Goal: Task Accomplishment & Management: Manage account settings

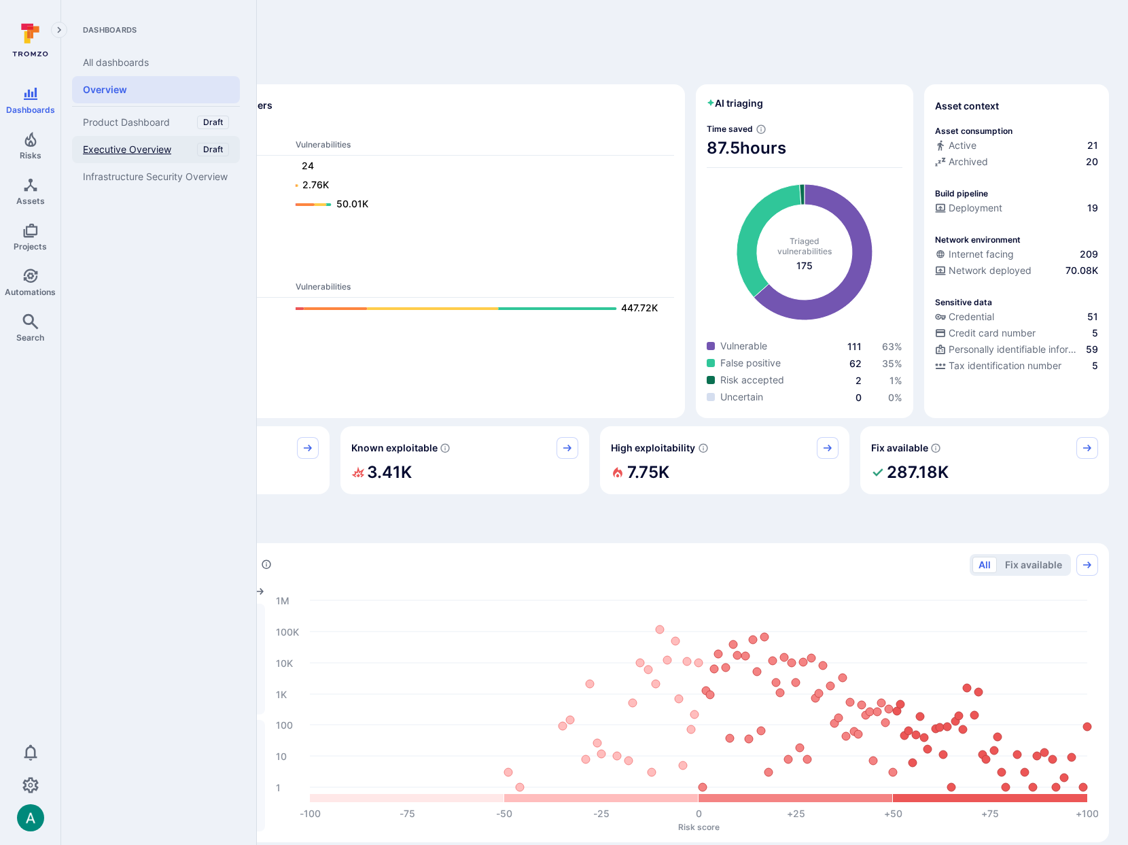
click at [127, 153] on span "Executive Overview" at bounding box center [127, 149] width 88 height 12
click at [133, 116] on span "Product Dashboard" at bounding box center [126, 122] width 87 height 12
click at [99, 67] on link "All dashboards" at bounding box center [156, 62] width 168 height 27
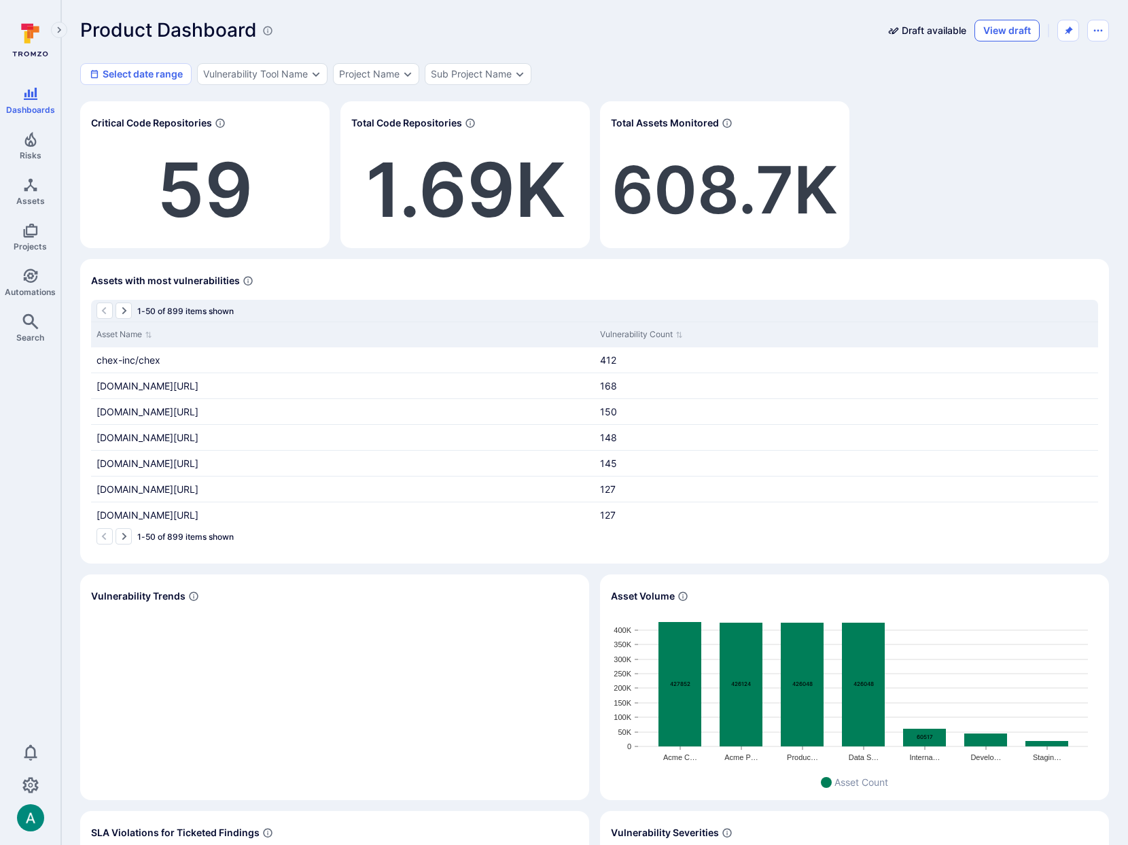
click at [1017, 27] on button "View draft" at bounding box center [1006, 31] width 65 height 22
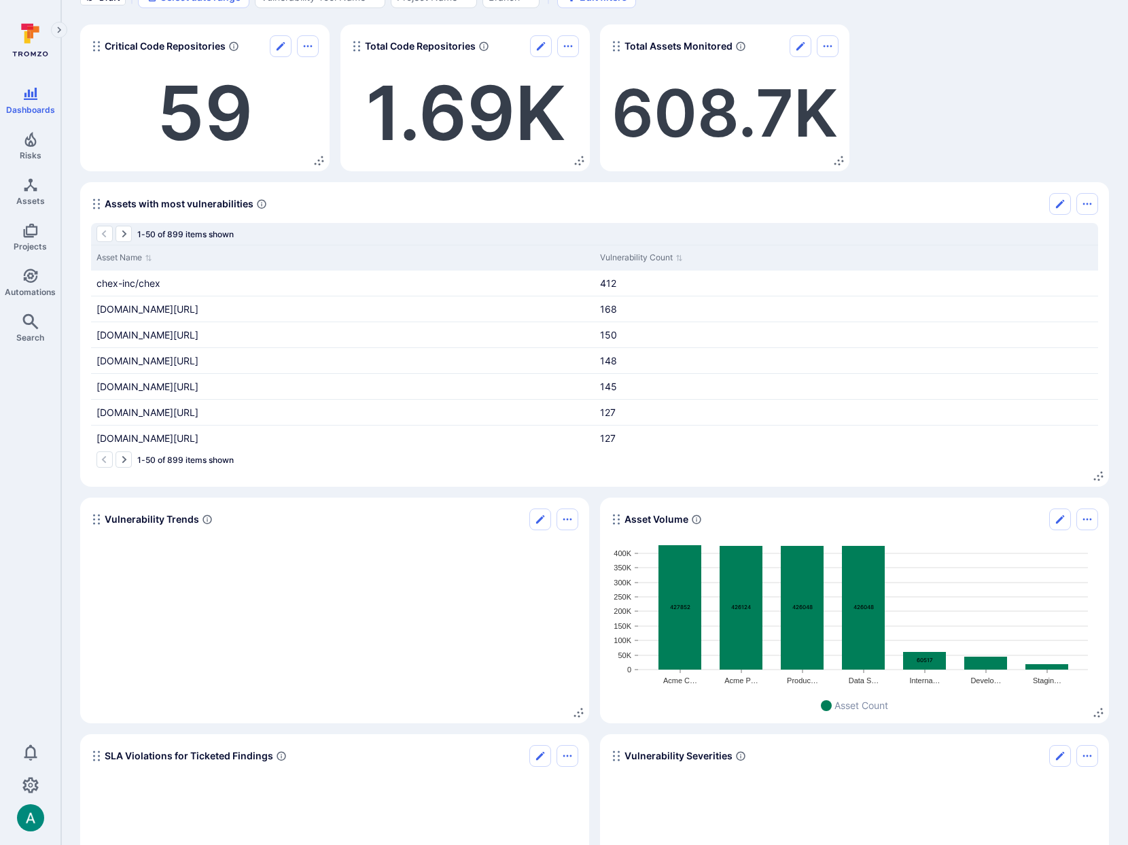
scroll to position [303, 0]
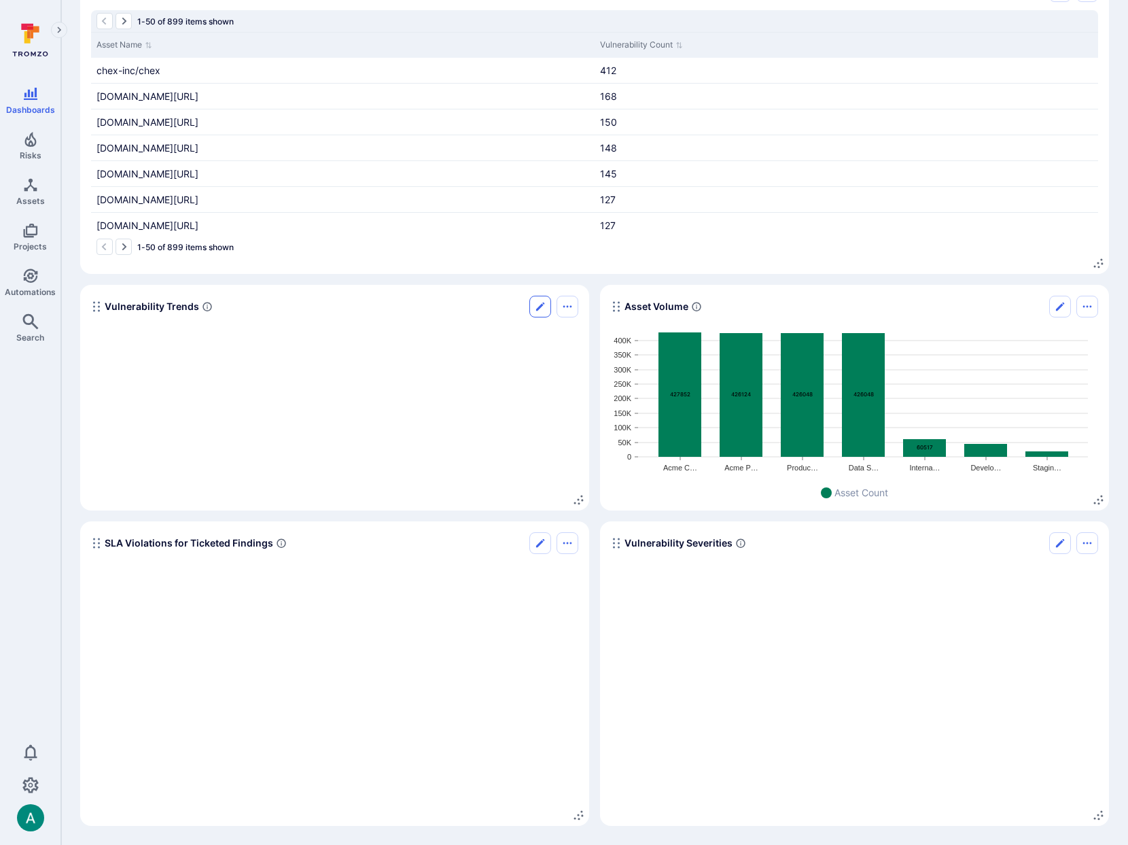
click at [546, 305] on button "Edit" at bounding box center [540, 307] width 22 height 22
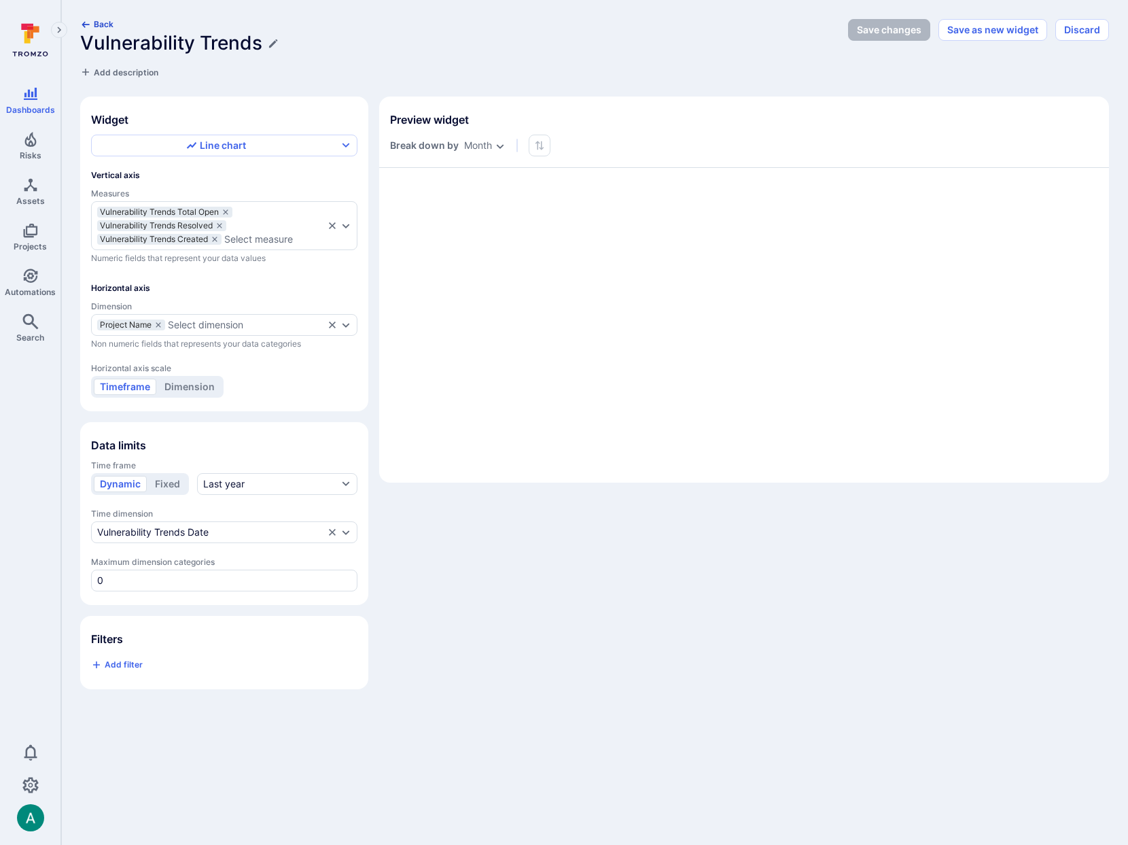
click at [84, 21] on icon "button" at bounding box center [85, 24] width 7 height 6
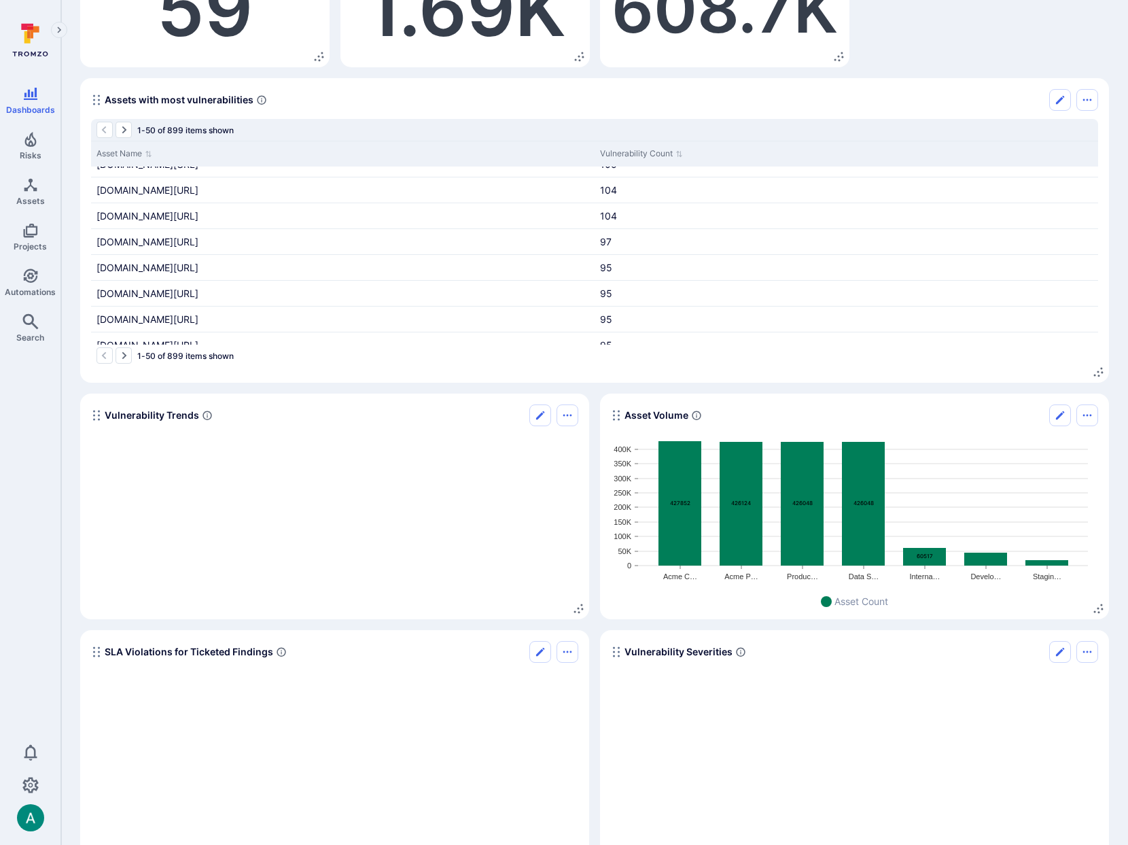
scroll to position [196, 0]
click at [571, 418] on icon "Options menu" at bounding box center [567, 413] width 11 height 11
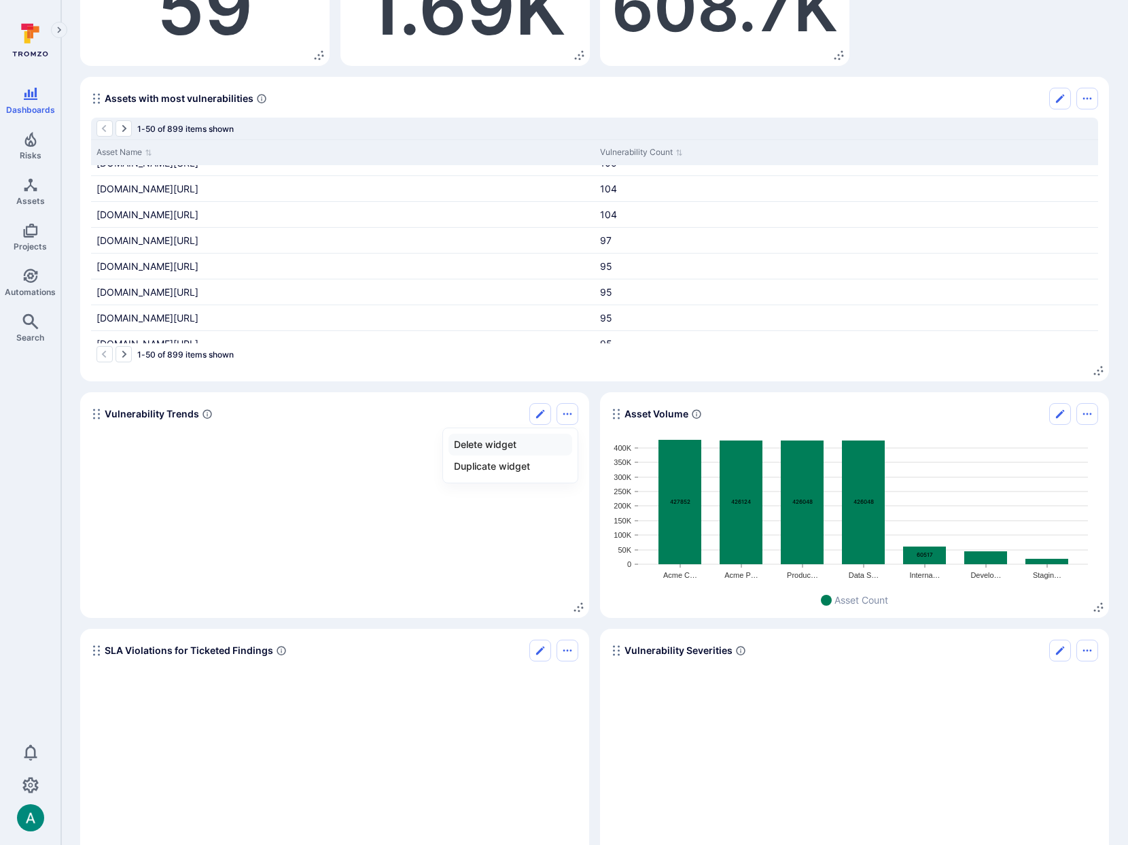
click at [535, 442] on li "Delete widget" at bounding box center [511, 445] width 124 height 22
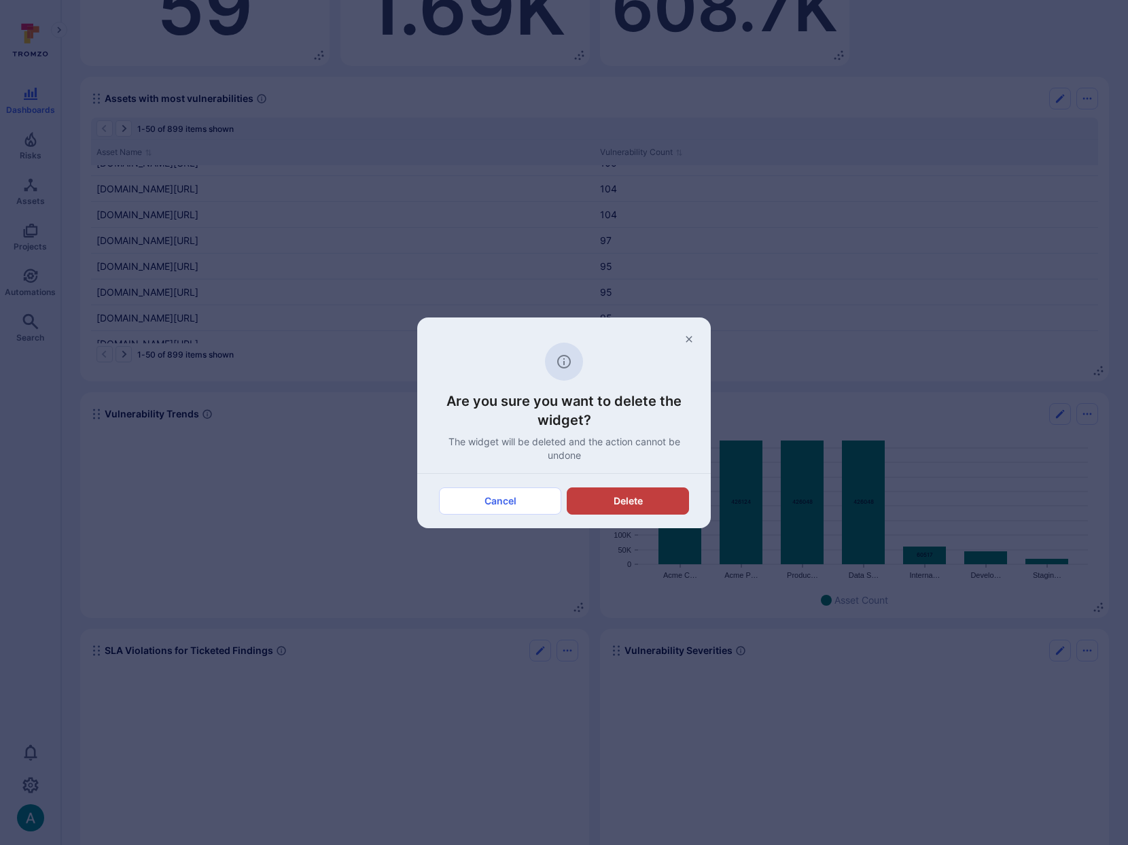
click at [622, 499] on button "Delete" at bounding box center [628, 500] width 122 height 27
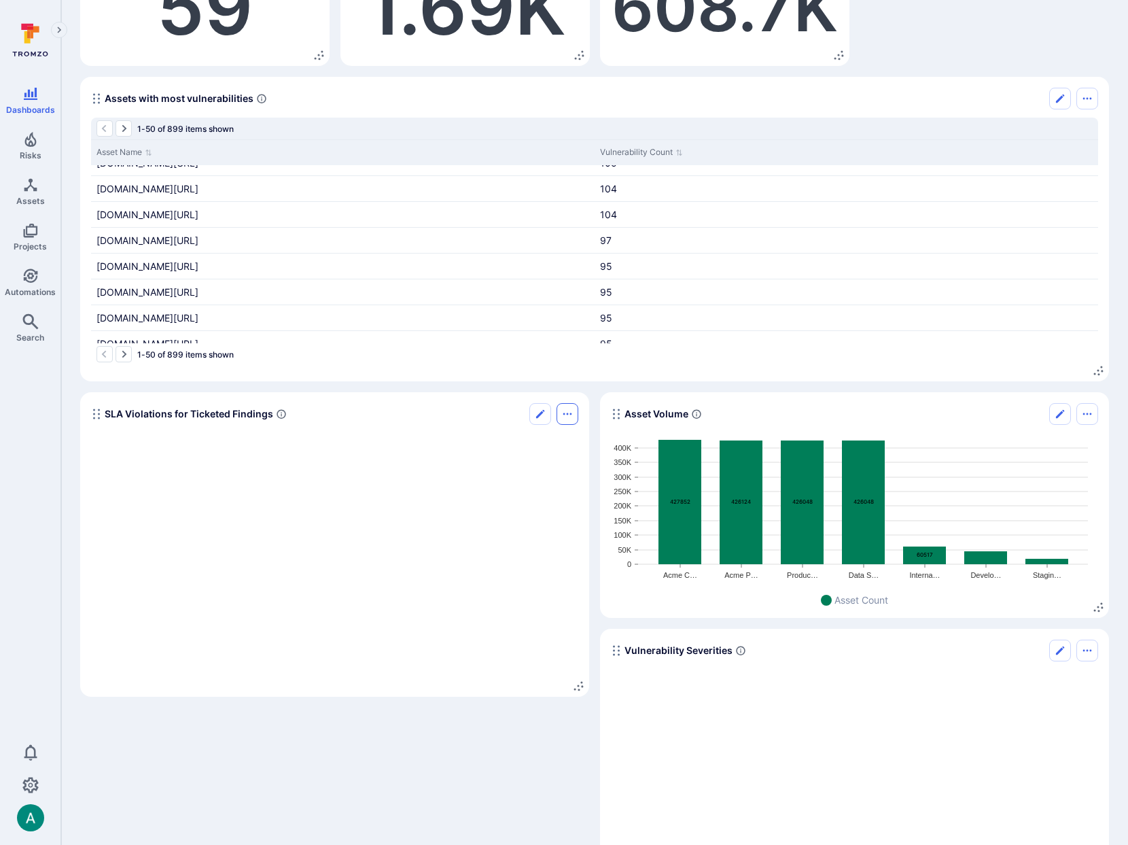
click at [563, 417] on icon "Options menu" at bounding box center [567, 413] width 11 height 11
click at [530, 445] on li "Delete widget" at bounding box center [511, 445] width 124 height 22
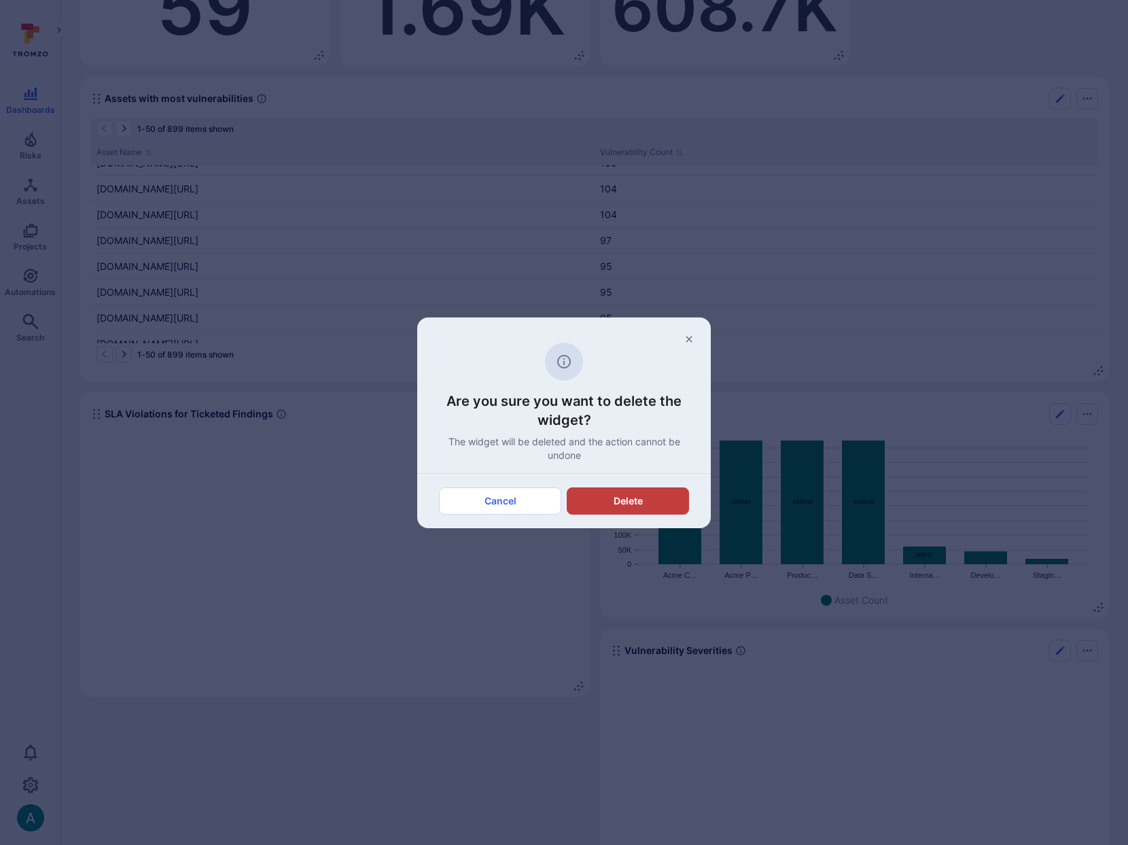
click at [612, 490] on button "Delete" at bounding box center [628, 500] width 122 height 27
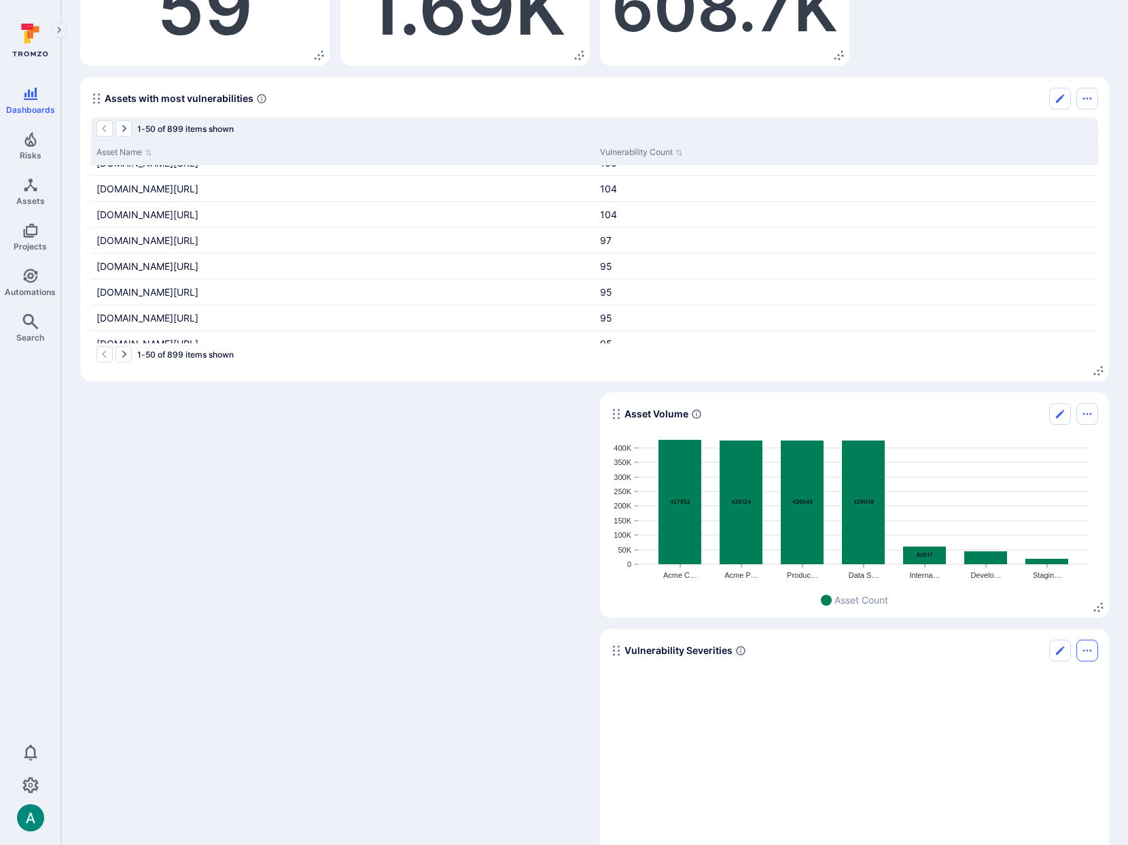
click at [1091, 653] on icon "Options menu" at bounding box center [1087, 650] width 11 height 11
click at [1059, 686] on li "Delete widget" at bounding box center [1030, 681] width 124 height 22
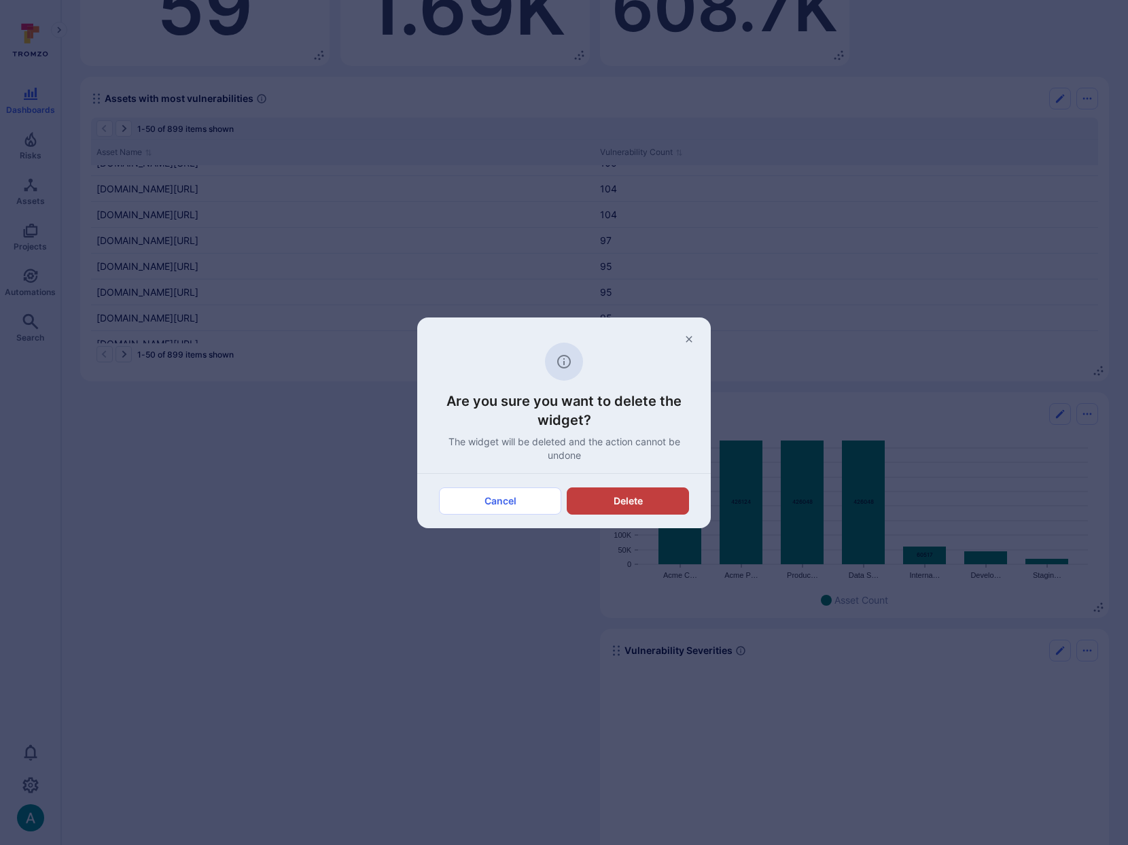
click at [623, 503] on button "Delete" at bounding box center [628, 500] width 122 height 27
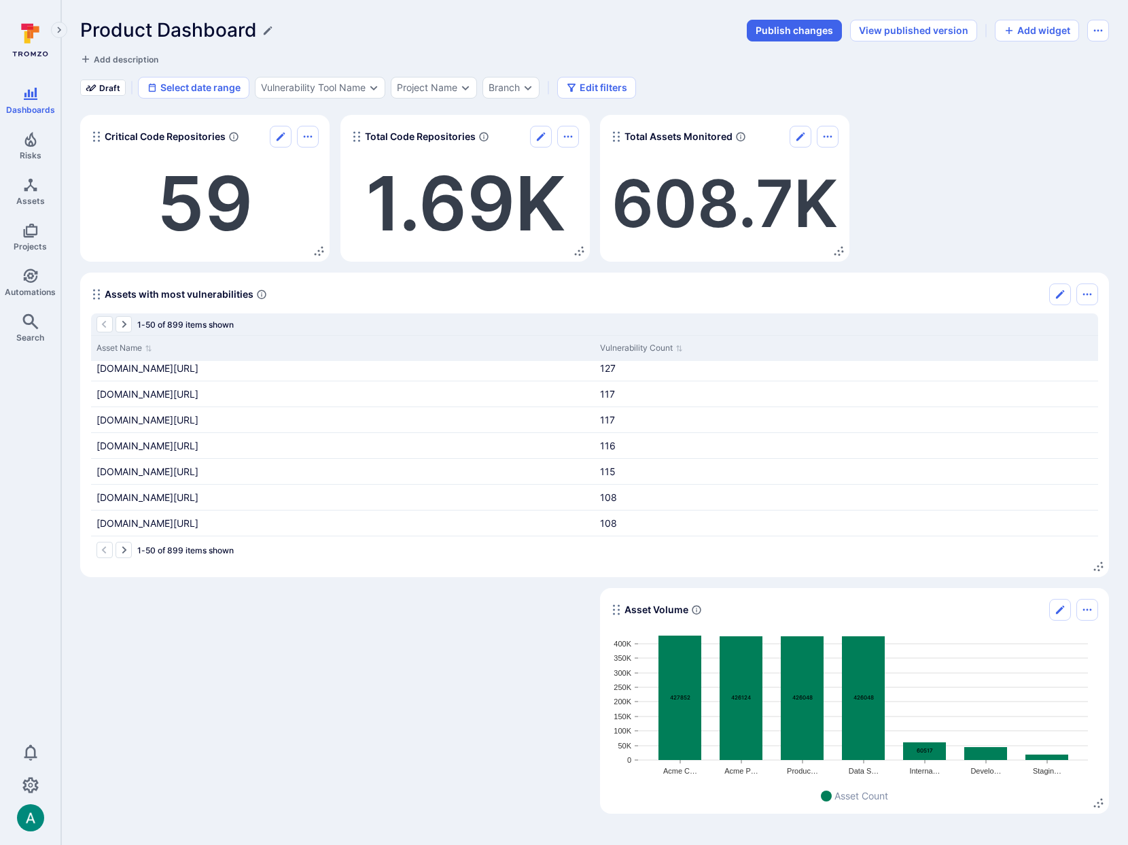
scroll to position [156, 0]
drag, startPoint x: 449, startPoint y: 313, endPoint x: 440, endPoint y: 333, distance: 22.5
click at [444, 323] on div "1-50 of 899 items shown" at bounding box center [594, 324] width 1007 height 22
click at [455, 92] on div "Project Name" at bounding box center [427, 87] width 60 height 11
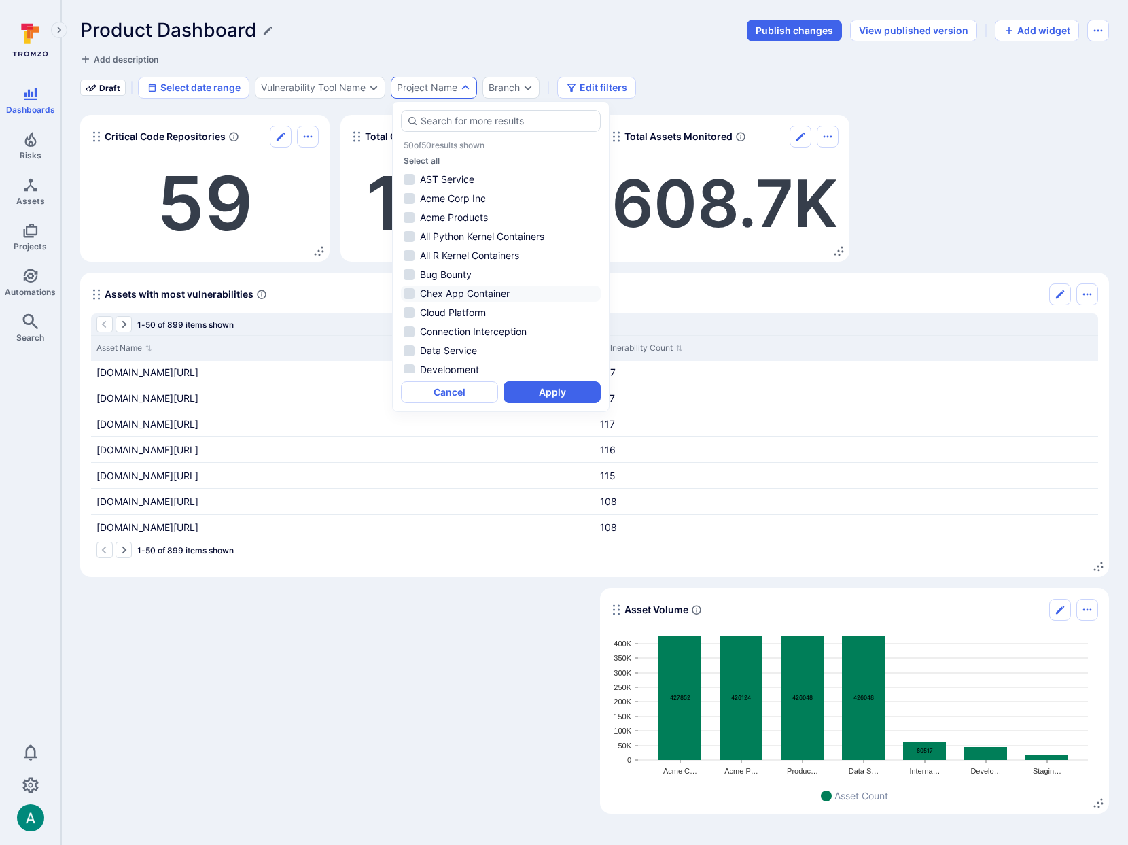
click at [523, 285] on li "Chex App Container" at bounding box center [501, 293] width 200 height 16
click at [544, 388] on button "Apply" at bounding box center [552, 392] width 97 height 22
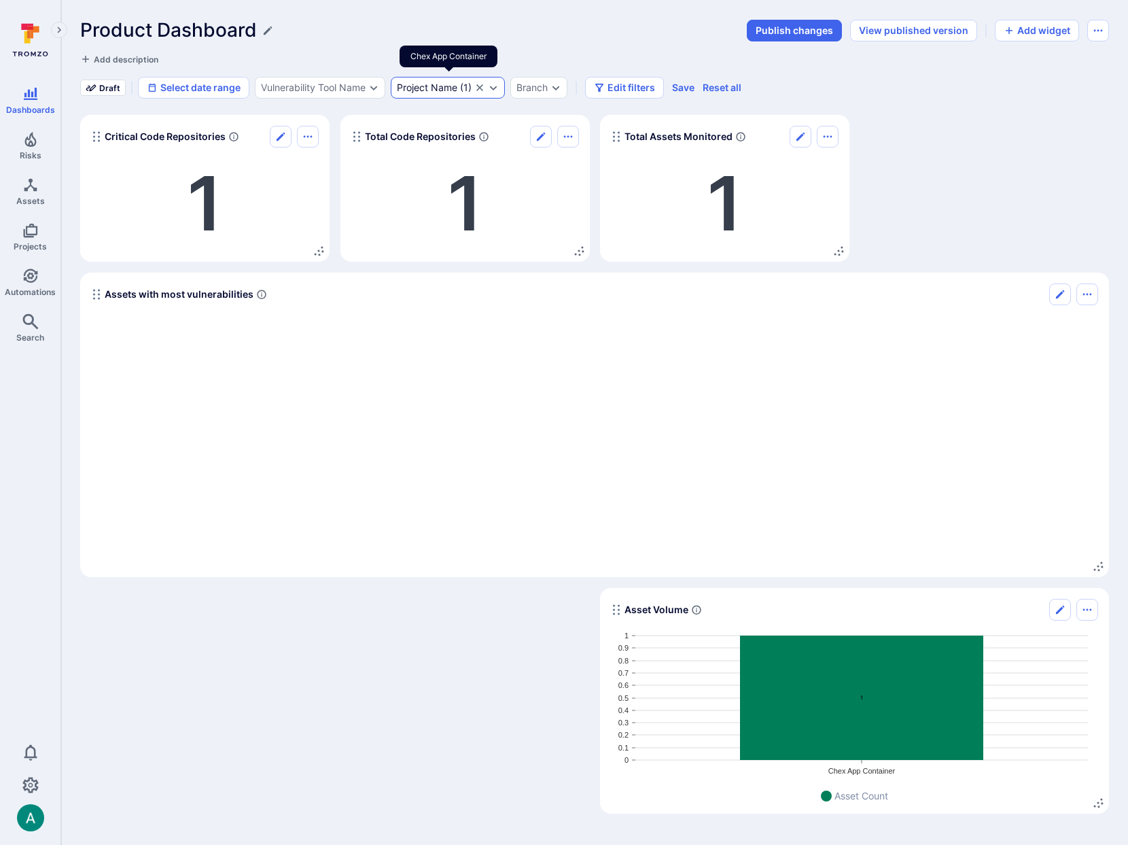
click at [482, 86] on icon "Clear selection" at bounding box center [479, 87] width 7 height 7
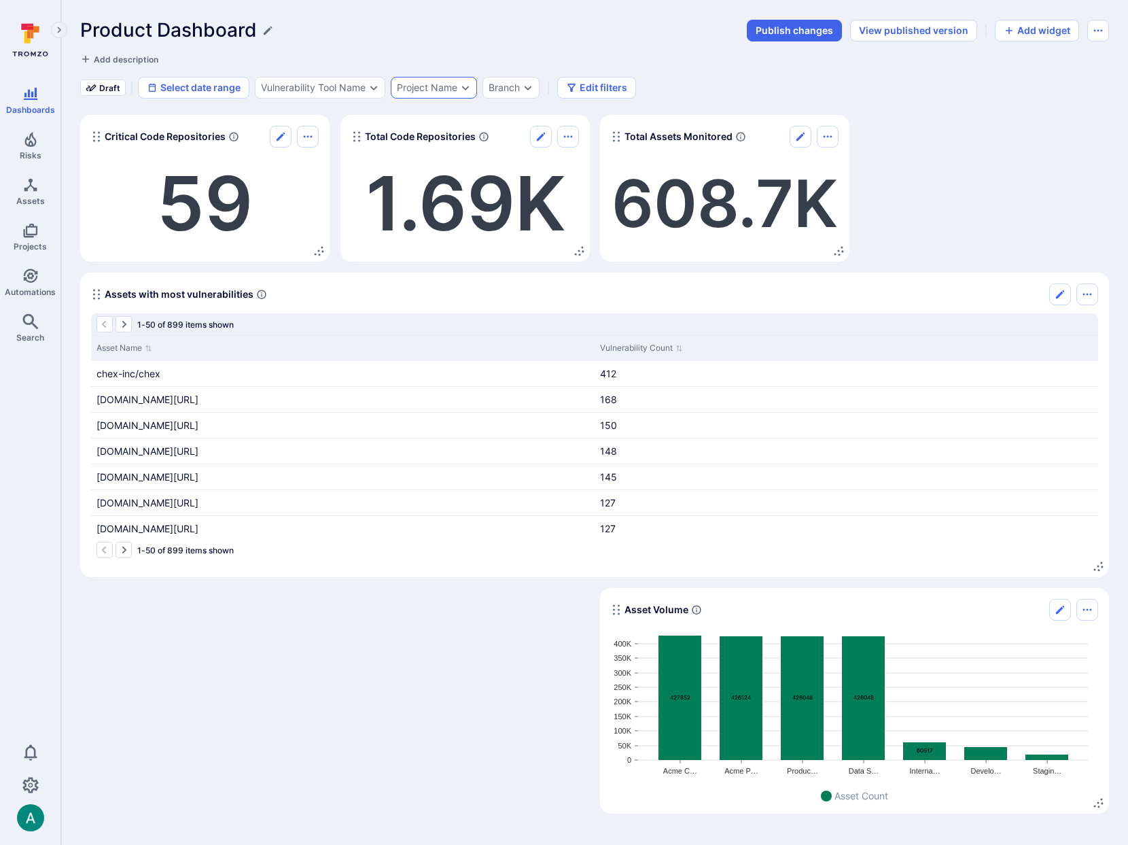
click at [465, 88] on icon "Expand dropdown" at bounding box center [465, 88] width 7 height 5
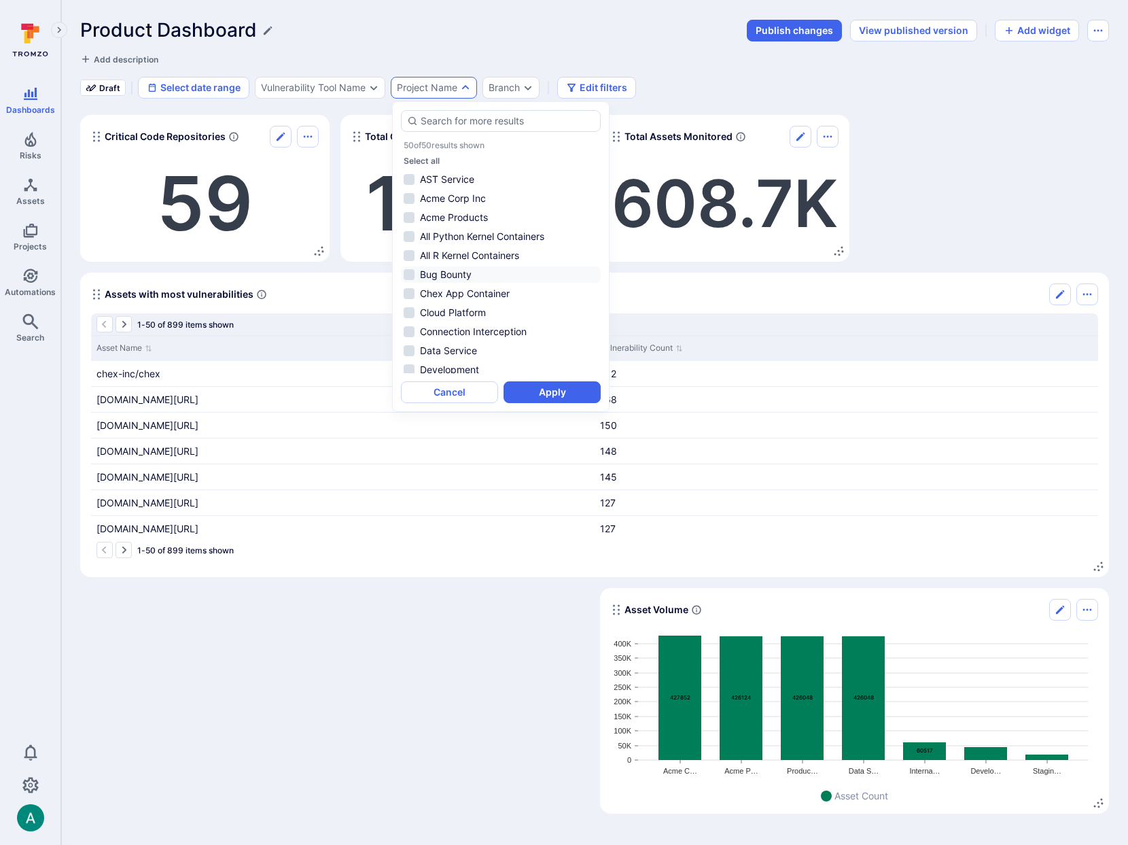
click at [465, 279] on li "Bug Bounty" at bounding box center [501, 274] width 200 height 16
click at [539, 391] on button "Apply" at bounding box center [552, 392] width 97 height 22
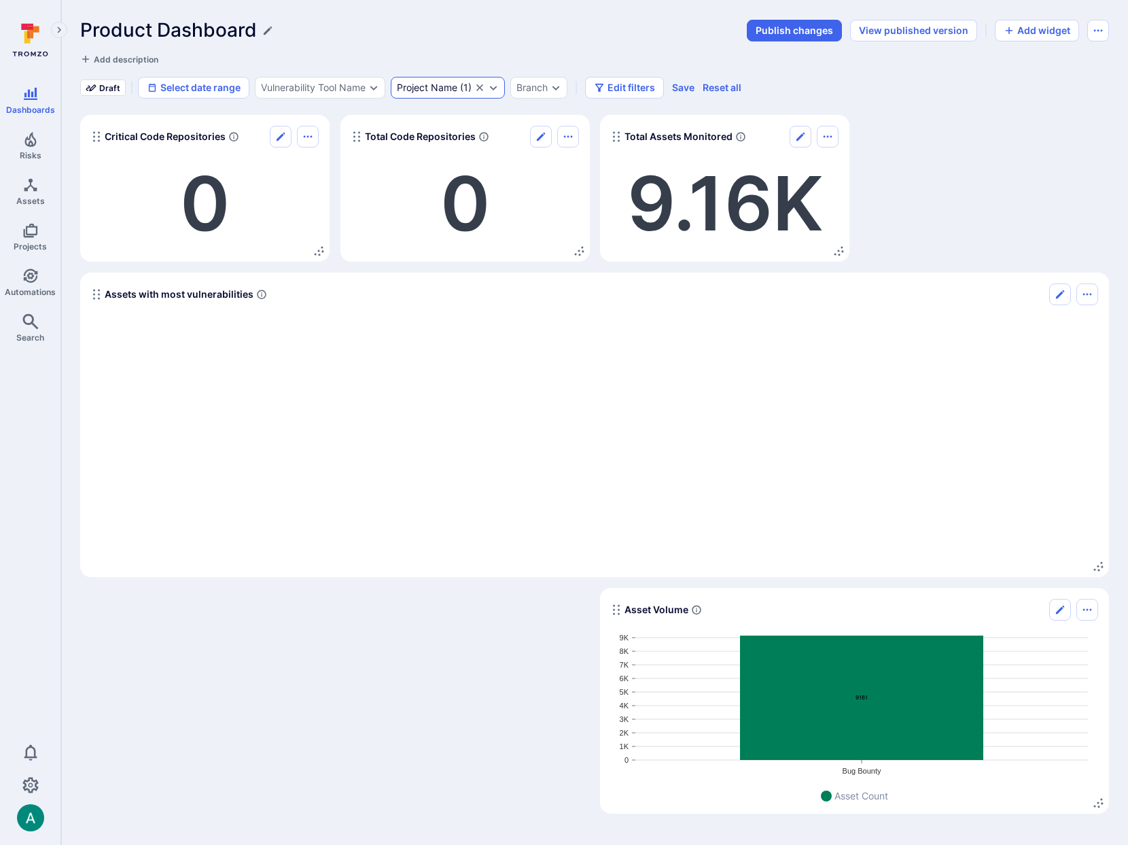
click at [481, 86] on icon "Clear selection" at bounding box center [479, 87] width 7 height 7
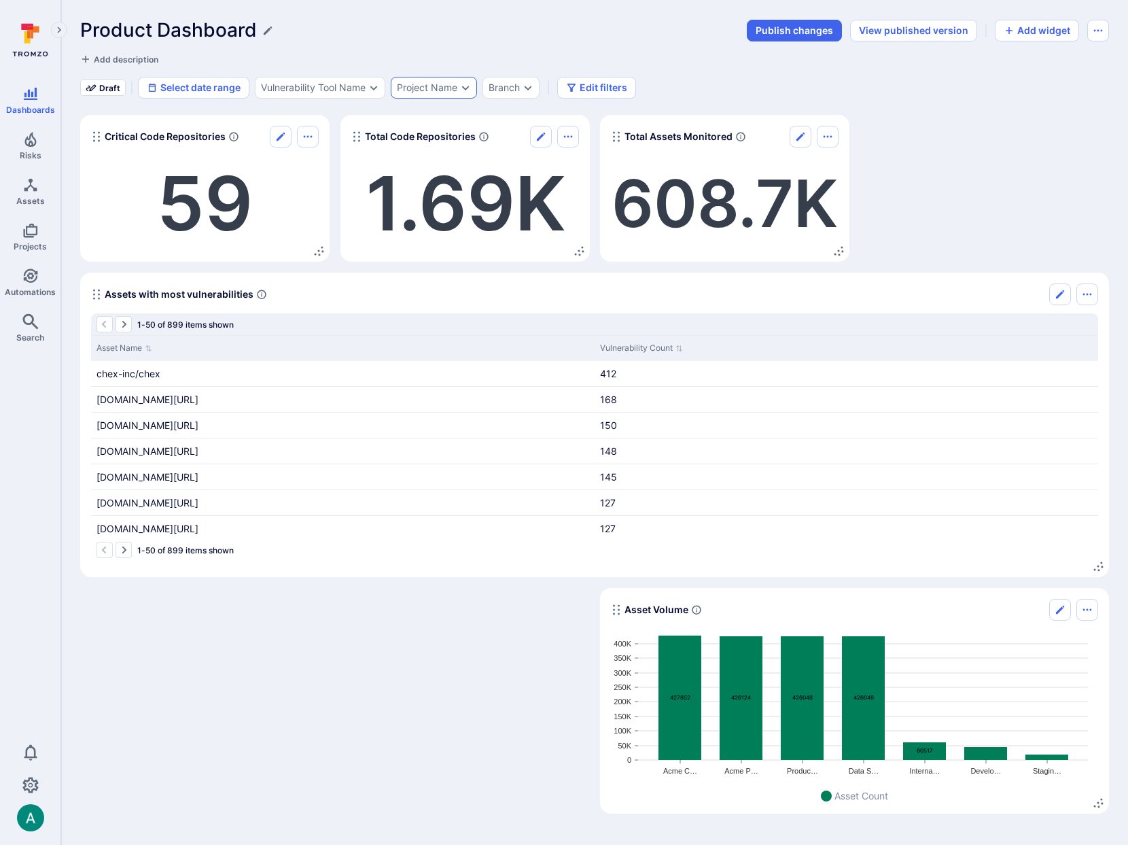
click at [463, 84] on icon "Expand dropdown" at bounding box center [465, 87] width 11 height 11
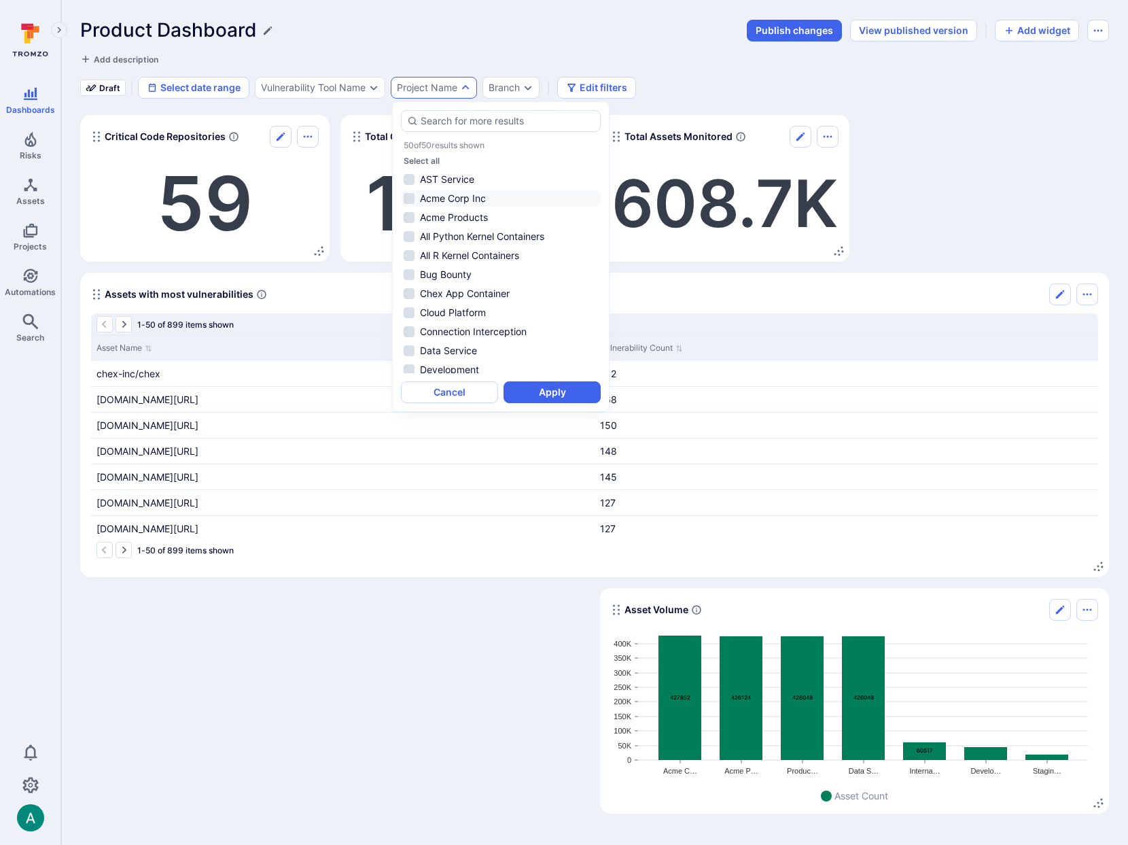
click at [463, 198] on li "Acme Corp Inc" at bounding box center [501, 198] width 200 height 16
click at [555, 389] on button "Apply" at bounding box center [552, 392] width 97 height 22
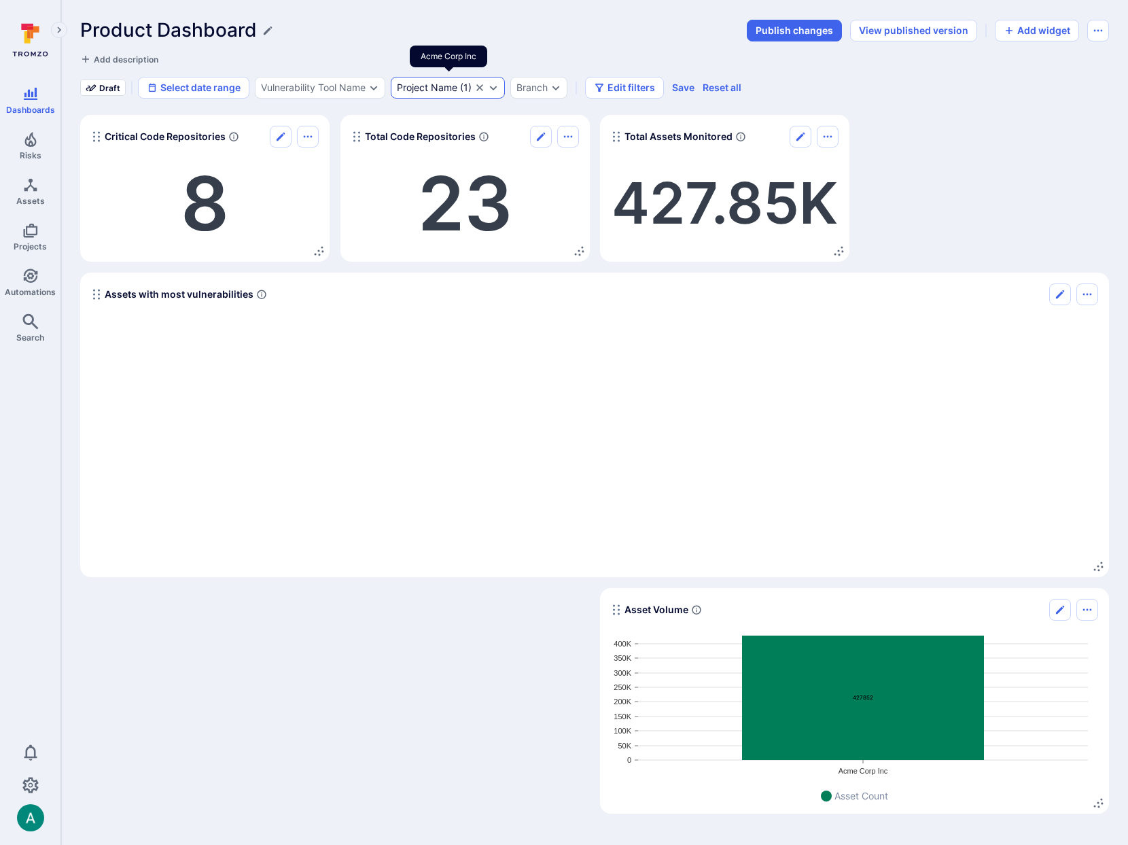
click at [493, 87] on icon "Expand dropdown" at bounding box center [493, 88] width 7 height 5
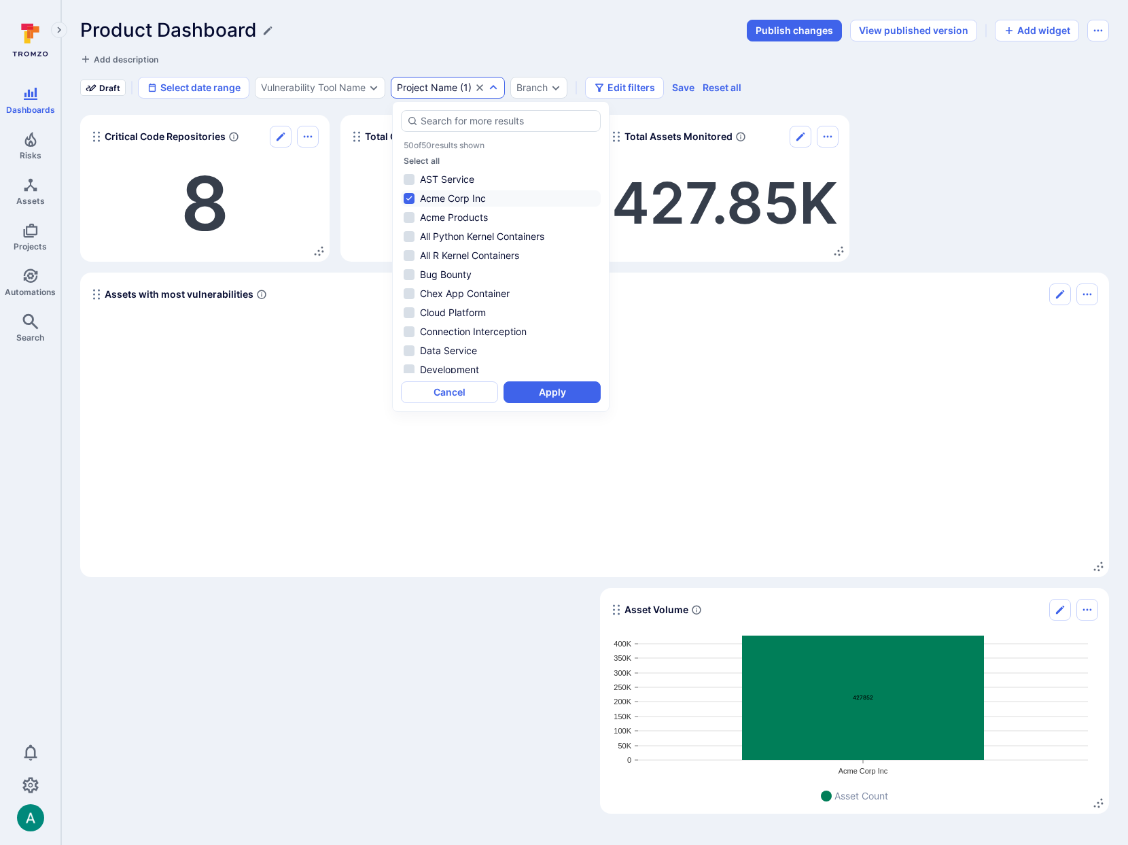
click at [459, 194] on li "Acme Corp Inc" at bounding box center [501, 198] width 200 height 16
click at [453, 226] on li "Engineering Systems" at bounding box center [501, 231] width 200 height 16
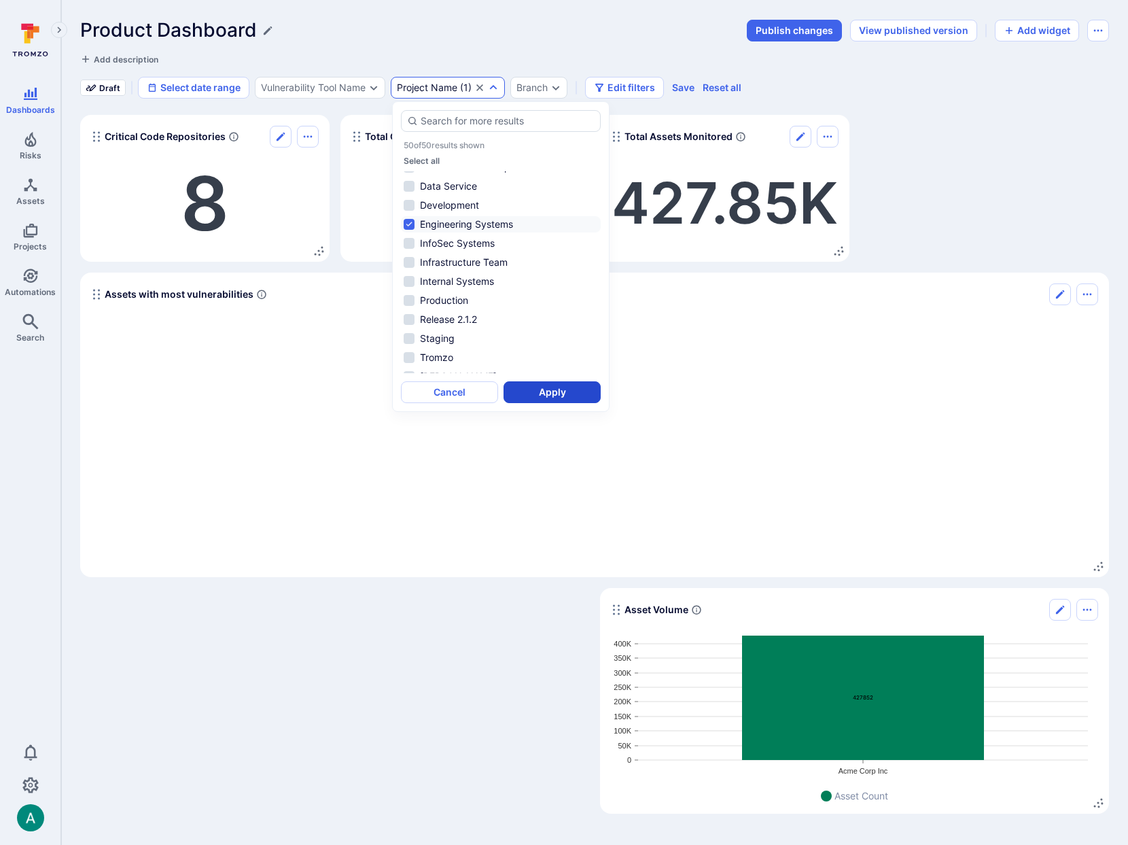
scroll to position [165, 0]
click at [548, 395] on button "Apply" at bounding box center [552, 392] width 97 height 22
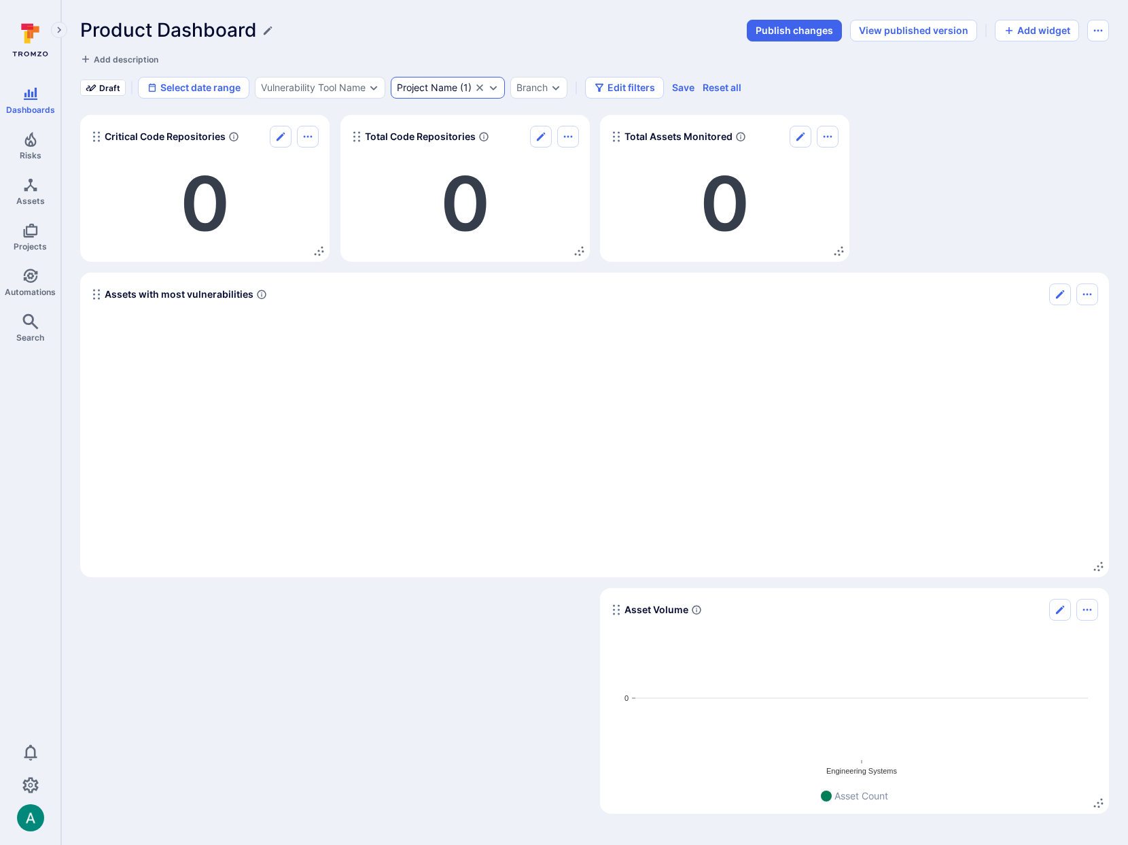
click at [479, 92] on icon "Clear selection" at bounding box center [479, 87] width 11 height 11
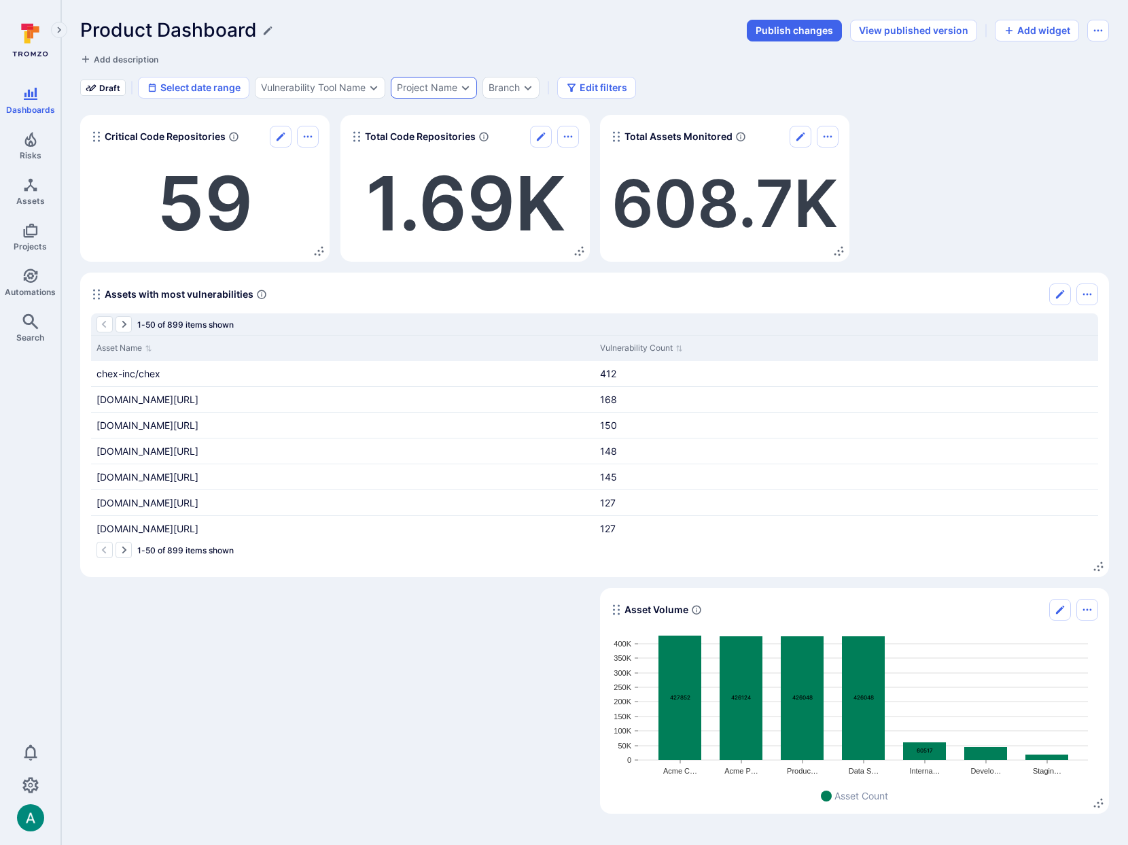
click at [437, 82] on div "Project Name" at bounding box center [427, 87] width 60 height 11
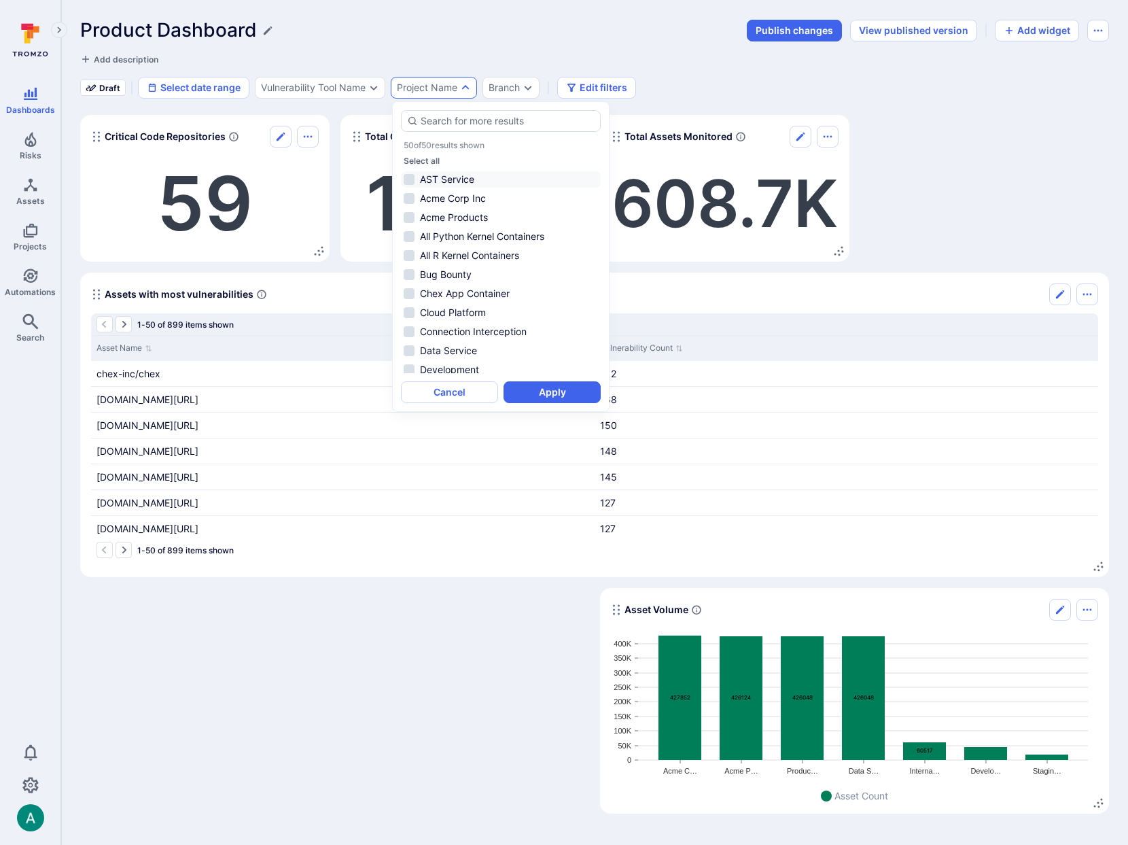
click at [442, 177] on li "AST Service" at bounding box center [501, 179] width 200 height 16
click at [563, 390] on button "Apply" at bounding box center [552, 392] width 97 height 22
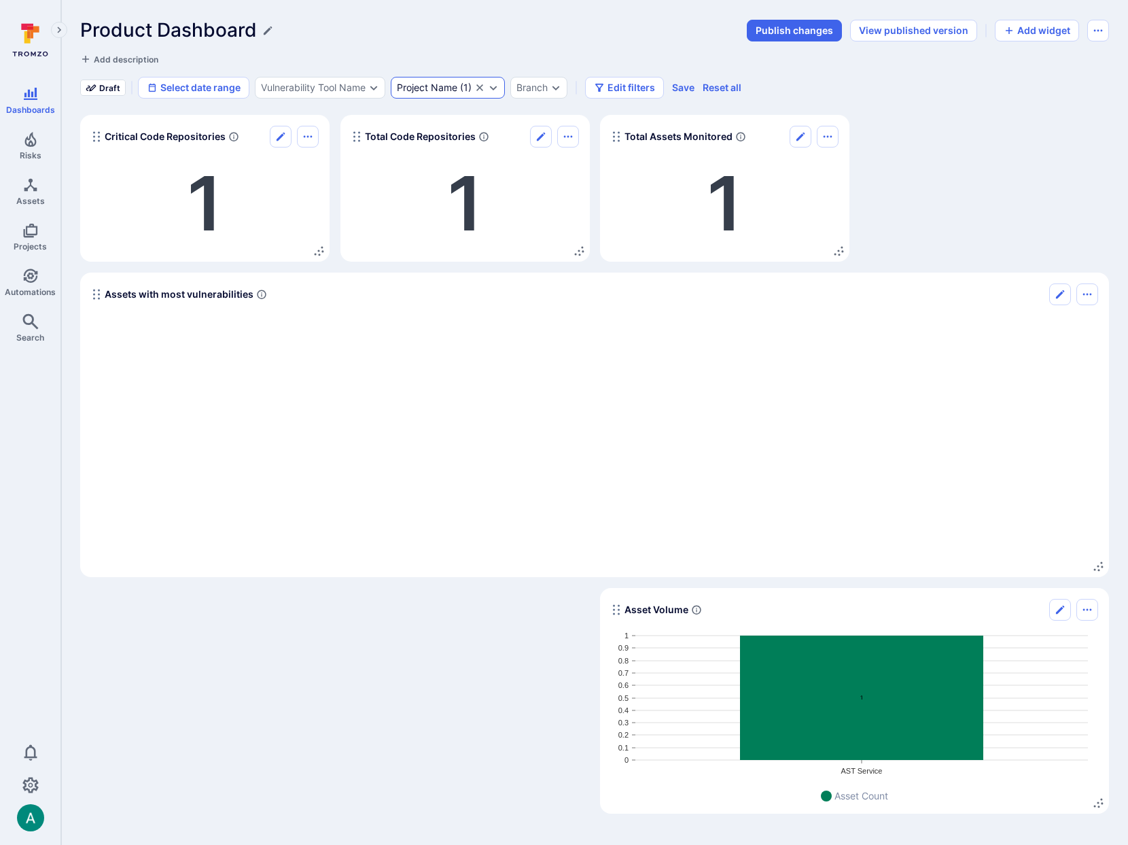
click at [457, 86] on div "Project Name" at bounding box center [427, 87] width 60 height 11
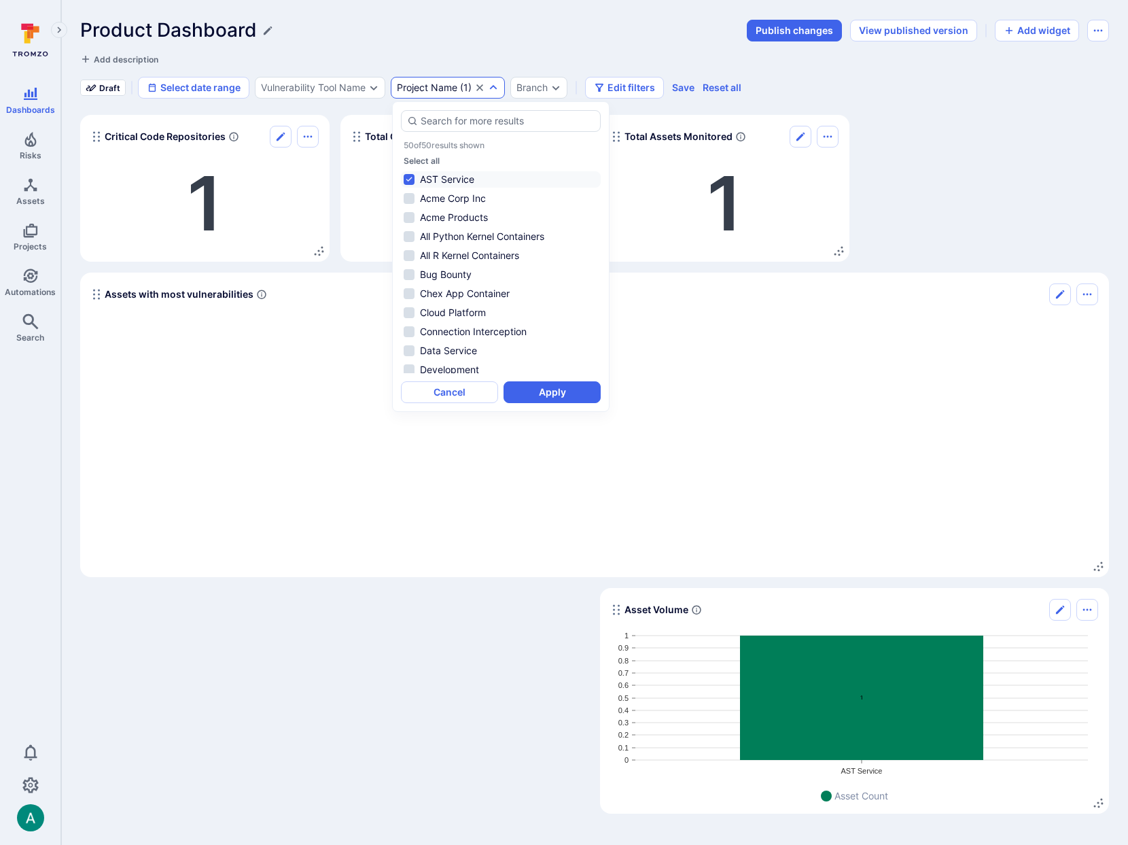
click at [440, 177] on li "AST Service" at bounding box center [501, 179] width 200 height 16
click at [480, 89] on icon "Clear selection" at bounding box center [479, 87] width 11 height 11
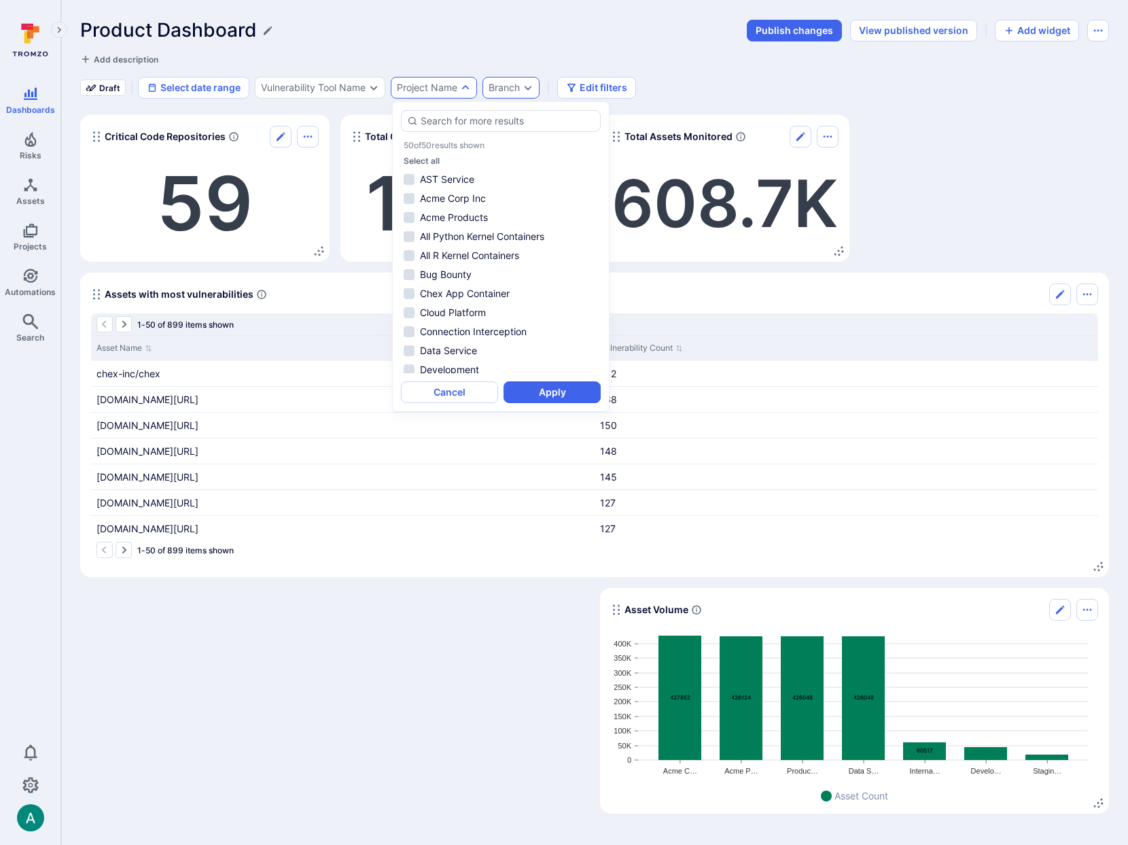
click at [522, 89] on div "Branch" at bounding box center [510, 88] width 57 height 22
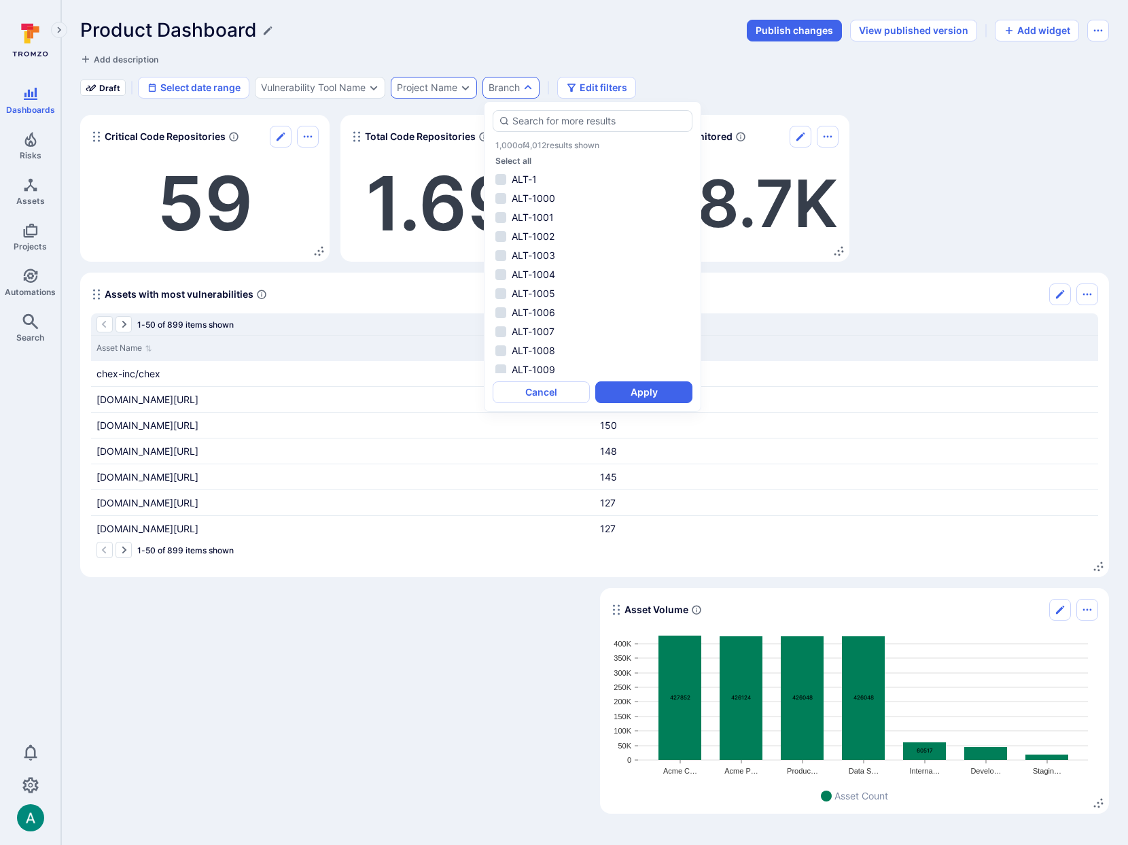
click at [559, 38] on div "Product Dashboard" at bounding box center [409, 30] width 658 height 22
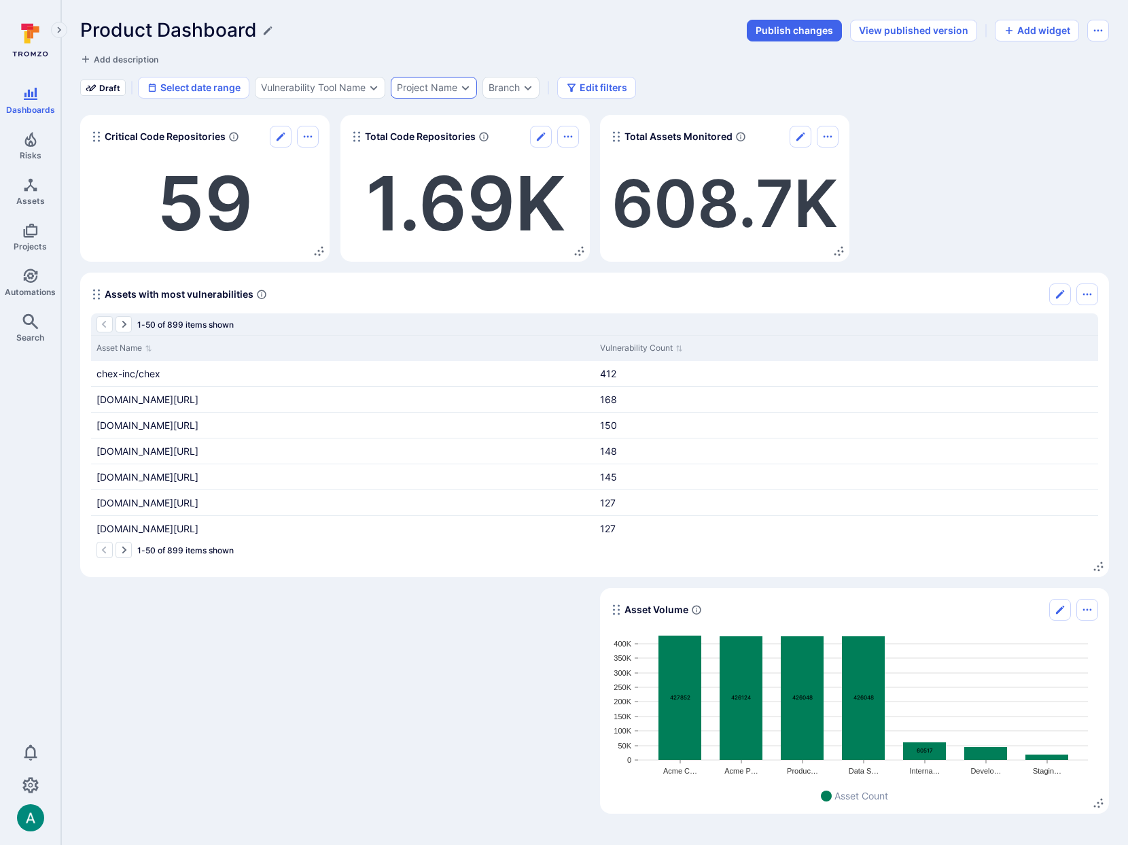
click at [455, 90] on div "Project Name" at bounding box center [427, 87] width 60 height 11
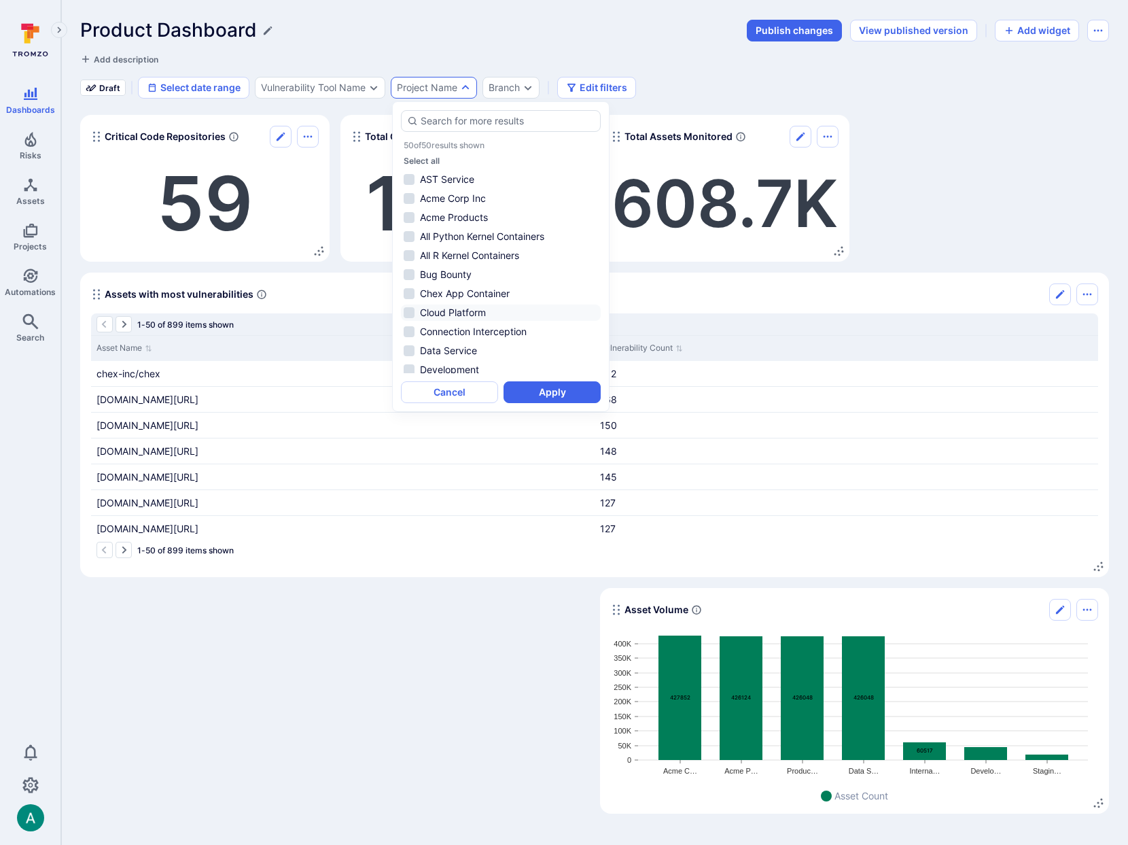
click at [461, 314] on li "Cloud Platform" at bounding box center [501, 312] width 200 height 16
click at [561, 393] on button "Apply" at bounding box center [552, 392] width 97 height 22
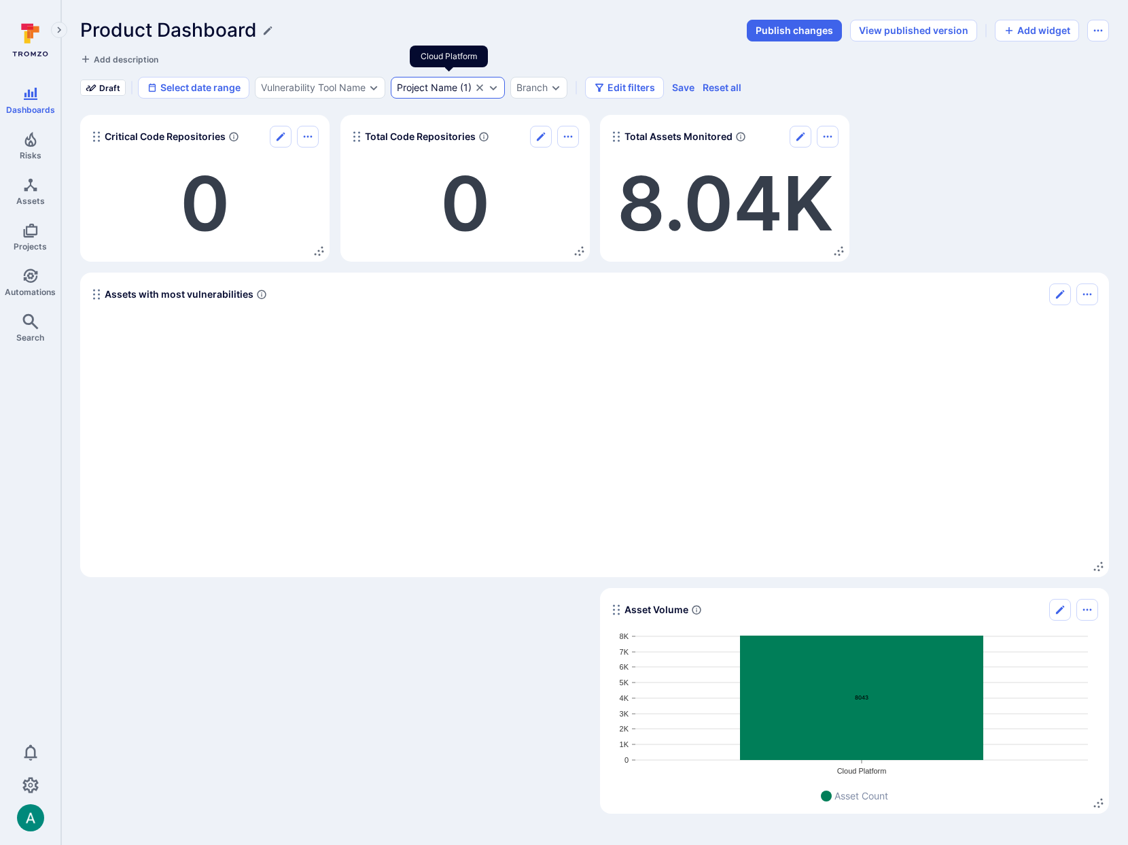
click at [437, 83] on div "Project Name" at bounding box center [427, 87] width 60 height 11
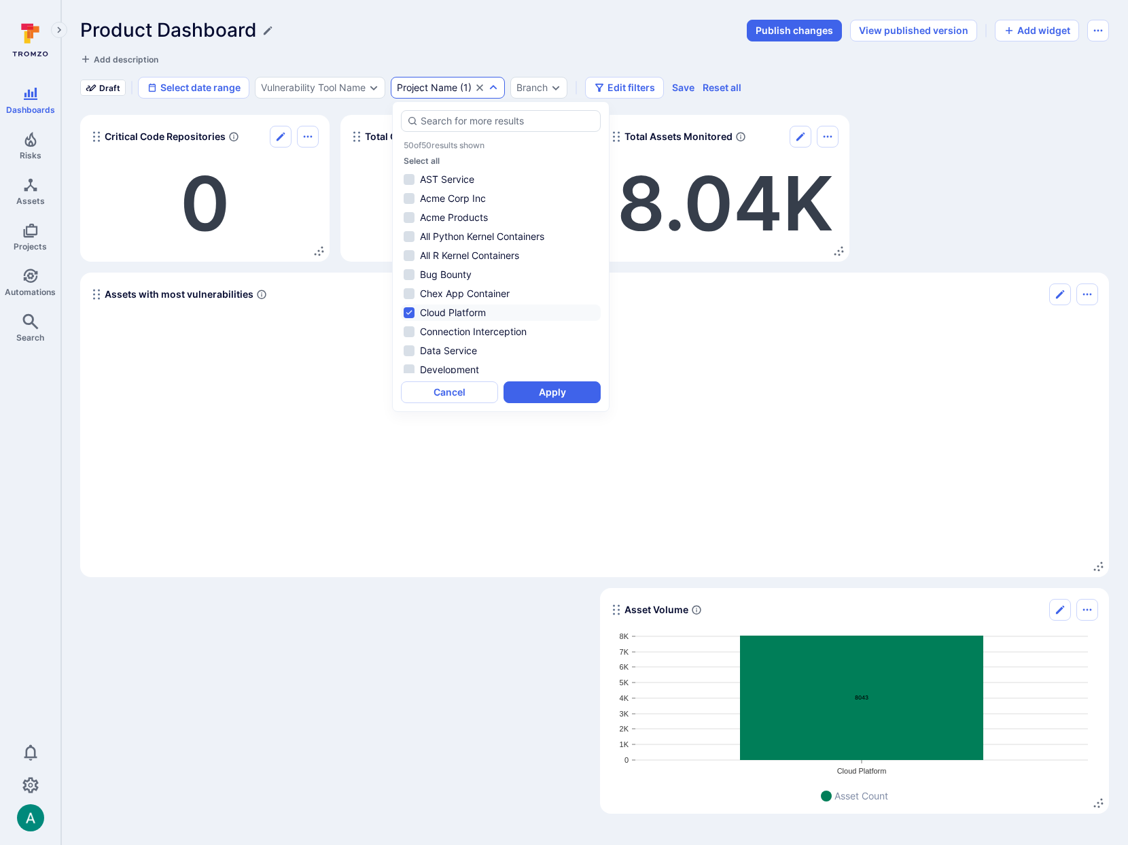
click at [438, 39] on div "Product Dashboard" at bounding box center [409, 30] width 658 height 22
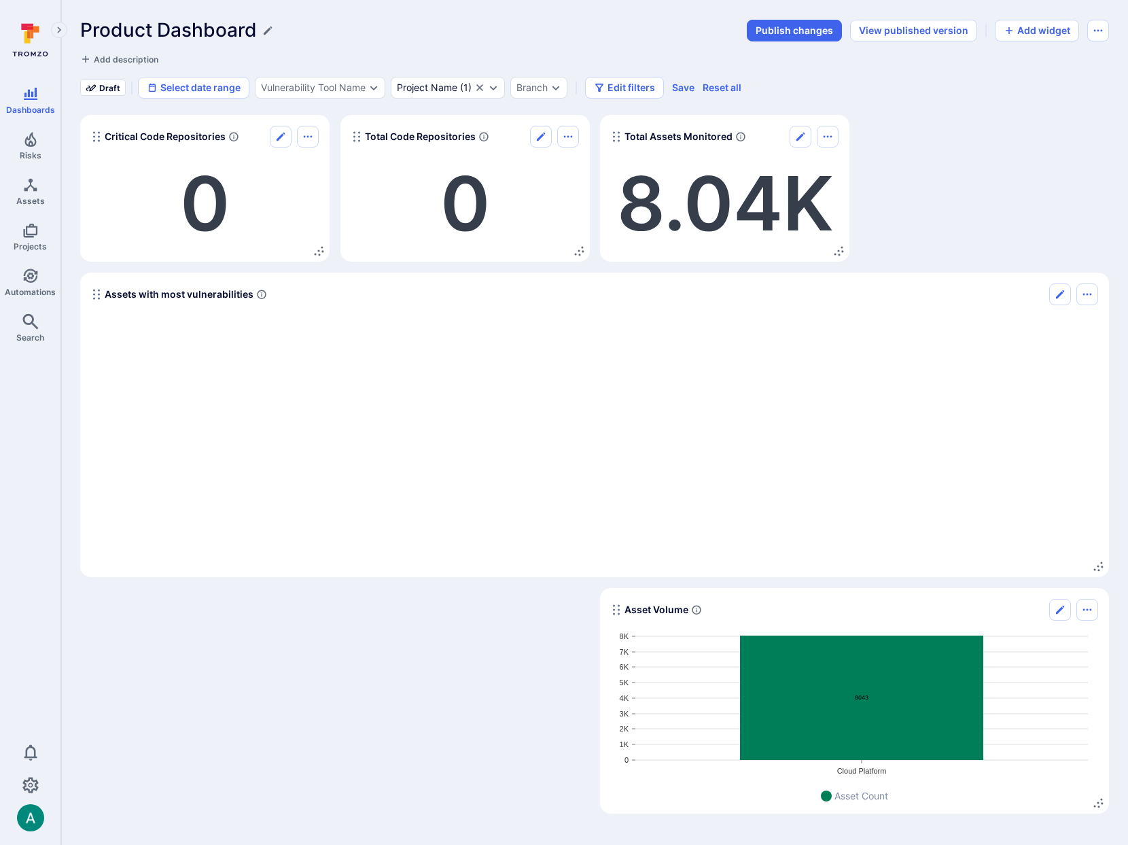
click at [385, 60] on div "Add description" at bounding box center [283, 59] width 406 height 14
click at [434, 89] on div "Project Name" at bounding box center [427, 87] width 60 height 11
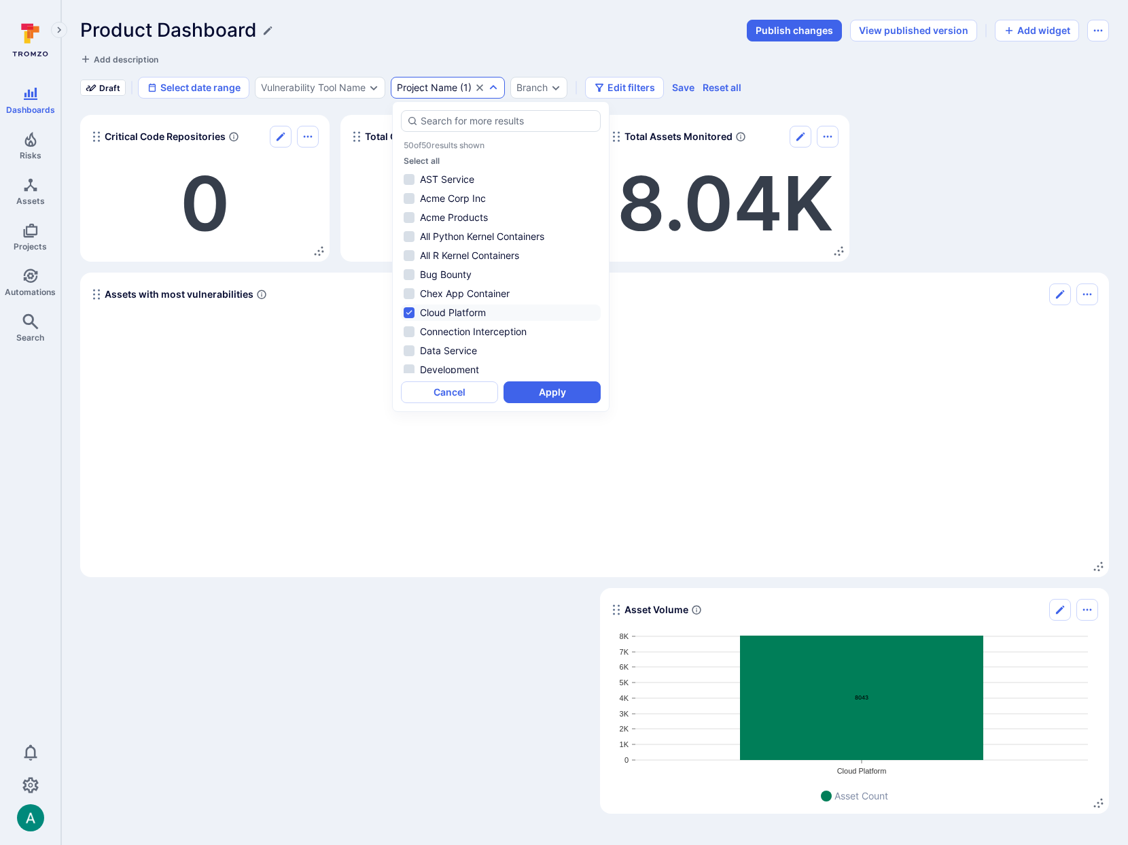
click at [421, 46] on div "Product Dashboard Publish changes View published version Add widget Add descrip…" at bounding box center [594, 59] width 1029 height 80
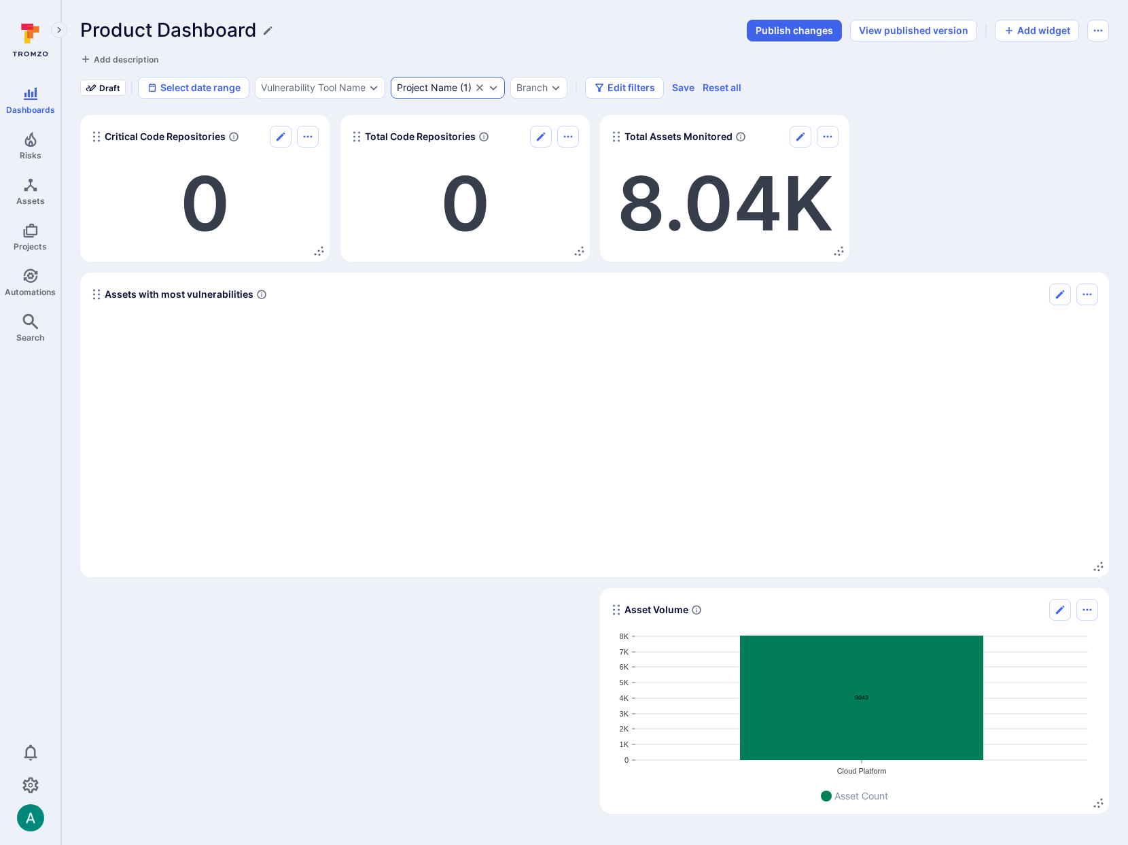
click at [421, 91] on div "Project Name" at bounding box center [427, 87] width 60 height 11
